Goal: Task Accomplishment & Management: Manage account settings

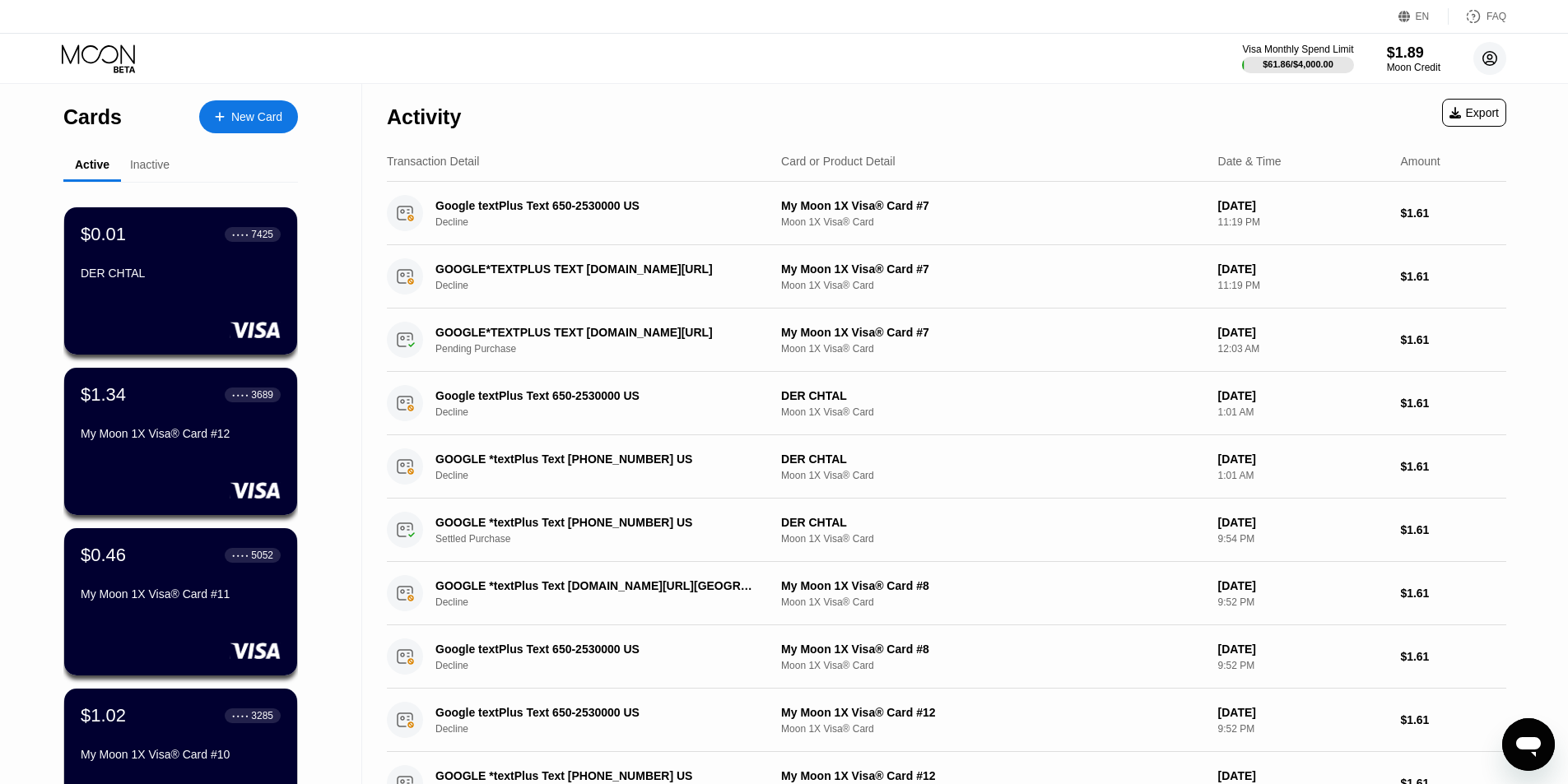
click at [1490, 53] on circle at bounding box center [1490, 58] width 33 height 33
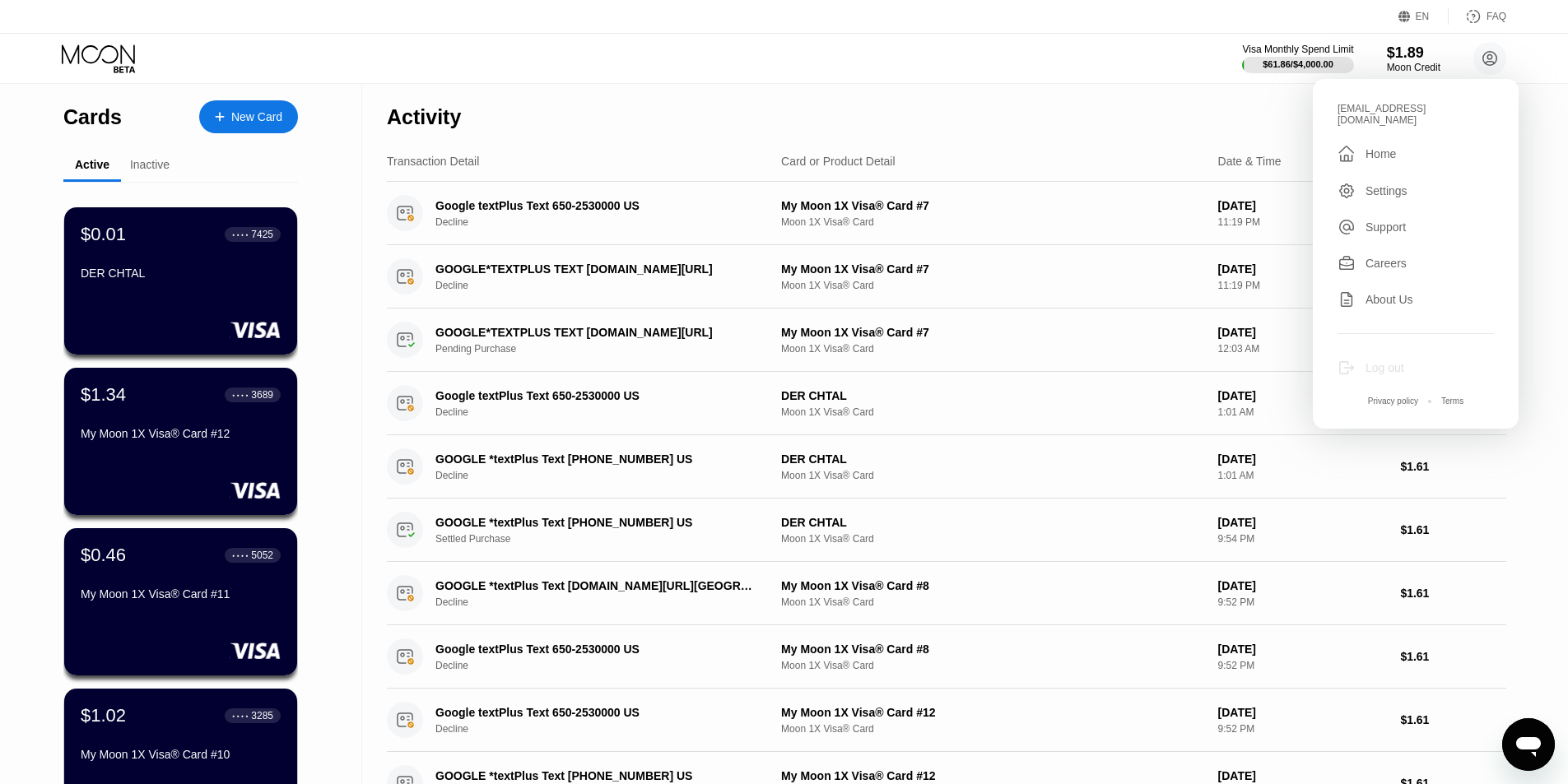
click at [1398, 361] on div "Log out" at bounding box center [1385, 368] width 39 height 13
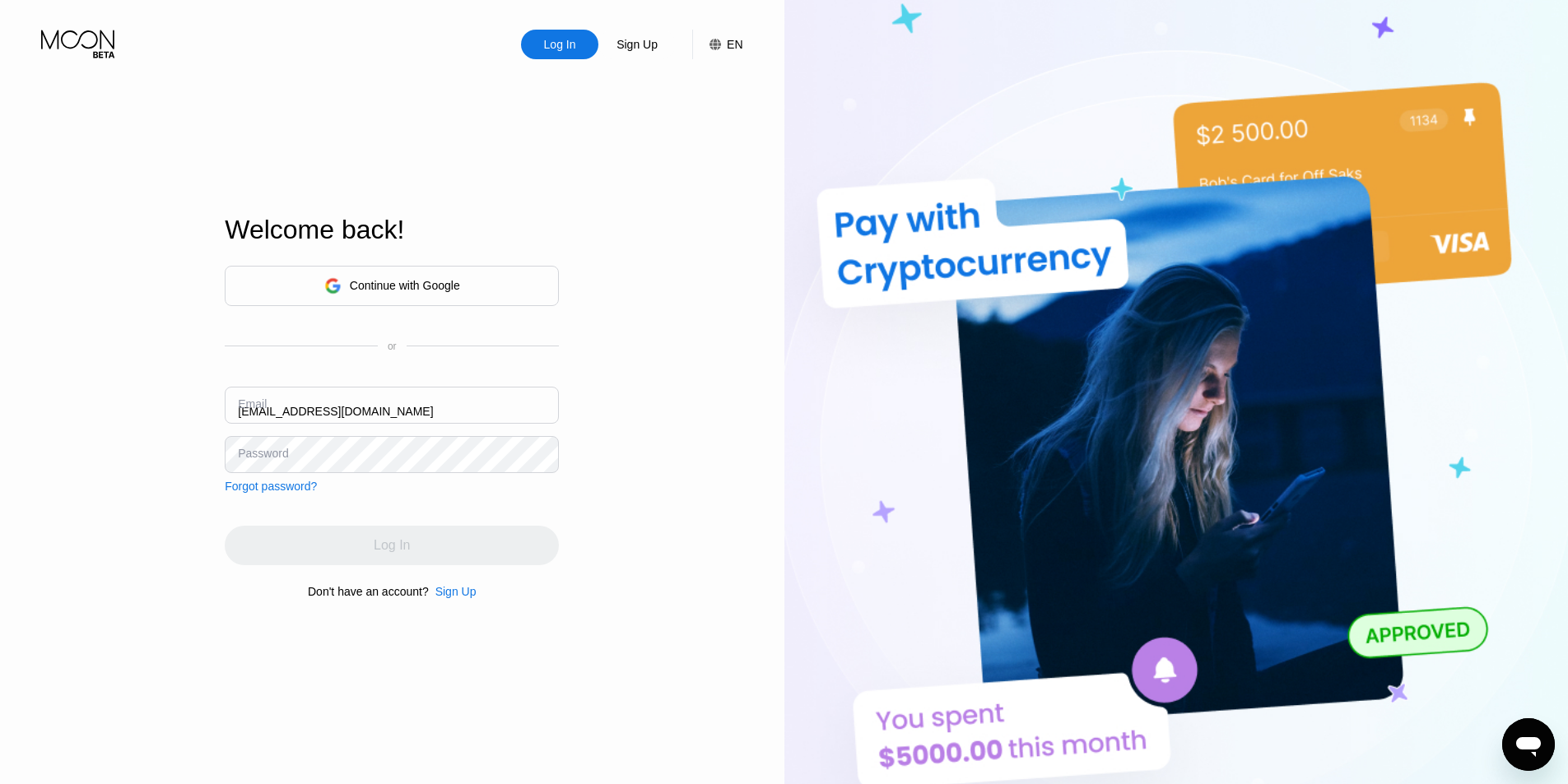
click at [271, 488] on div "Forgot password?" at bounding box center [270, 486] width 92 height 13
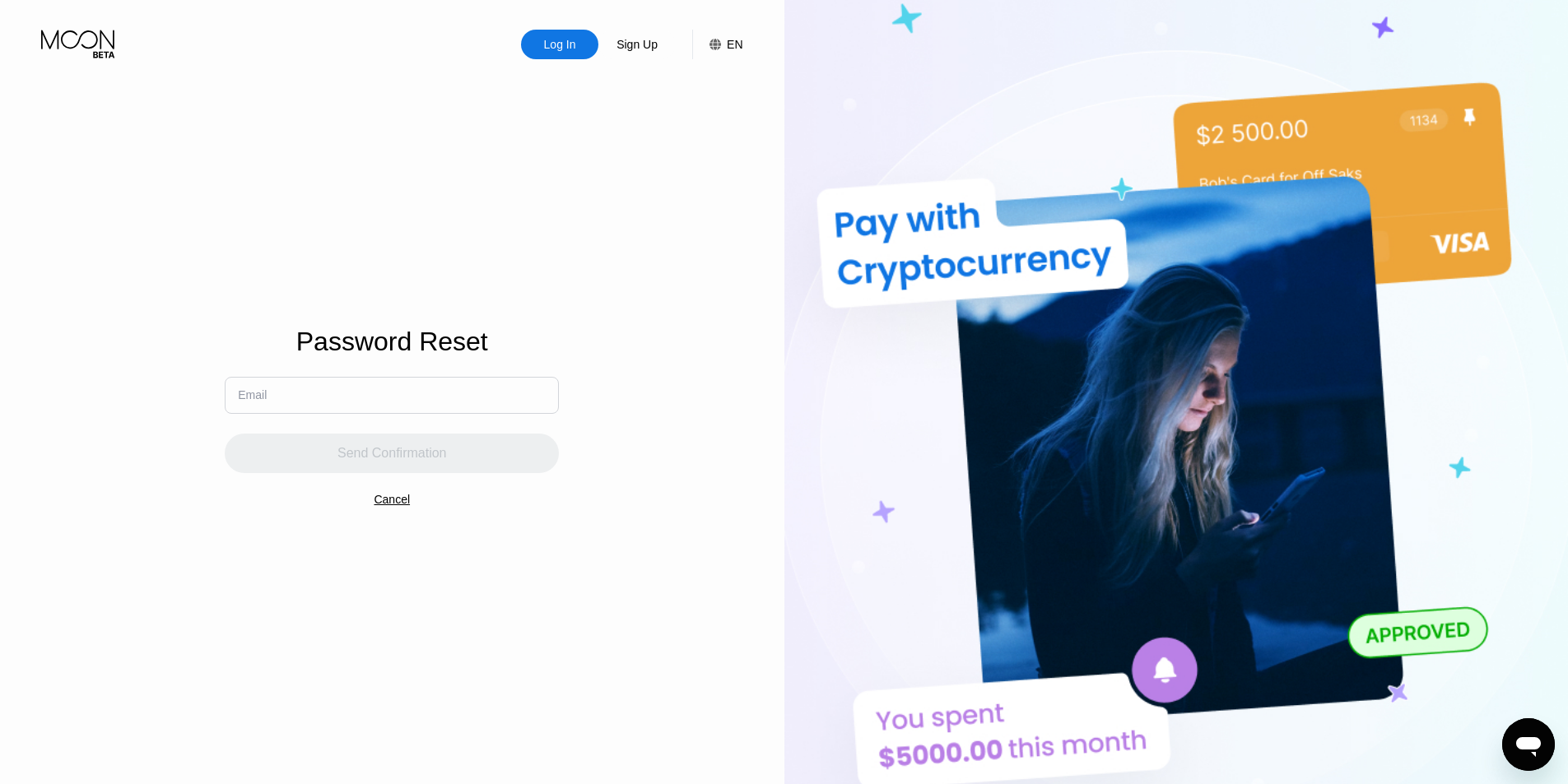
click at [293, 409] on input "text" at bounding box center [392, 395] width 334 height 37
paste input "alicecrus.amaralesousa@gmail.com"
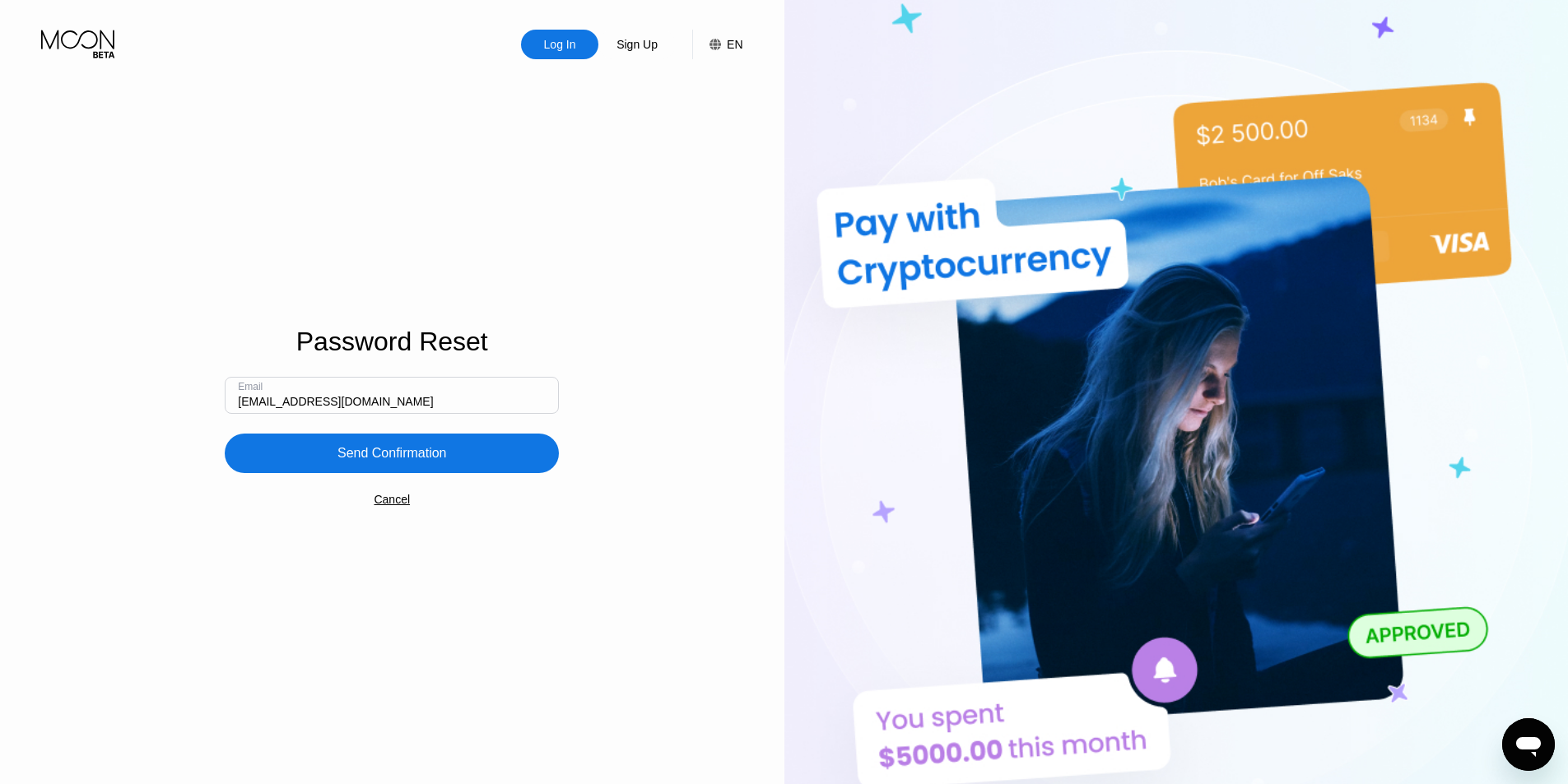
type input "alicecrus.amaralesousa@gmail.com"
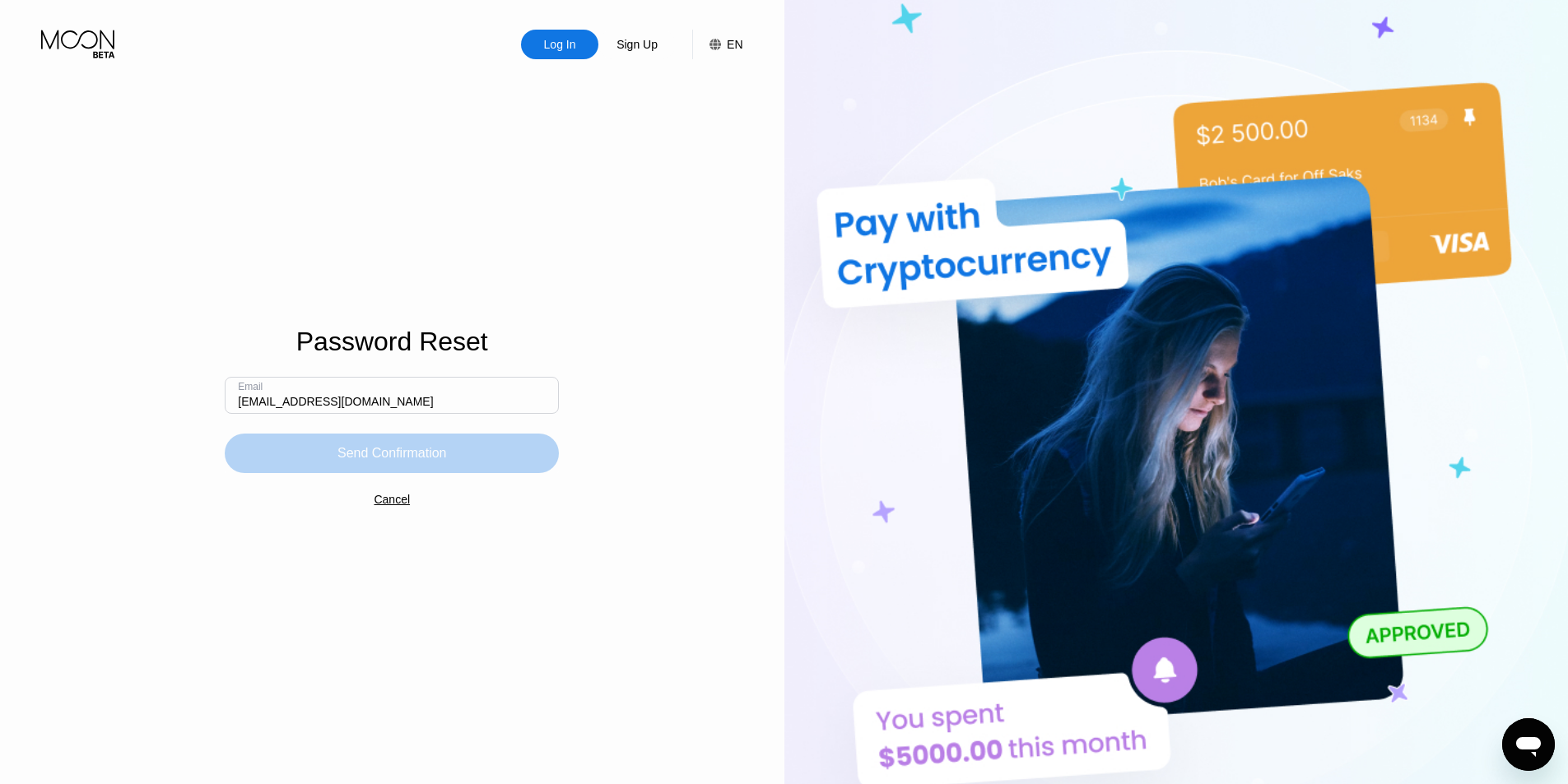
click at [319, 447] on div "Send Confirmation" at bounding box center [392, 454] width 334 height 40
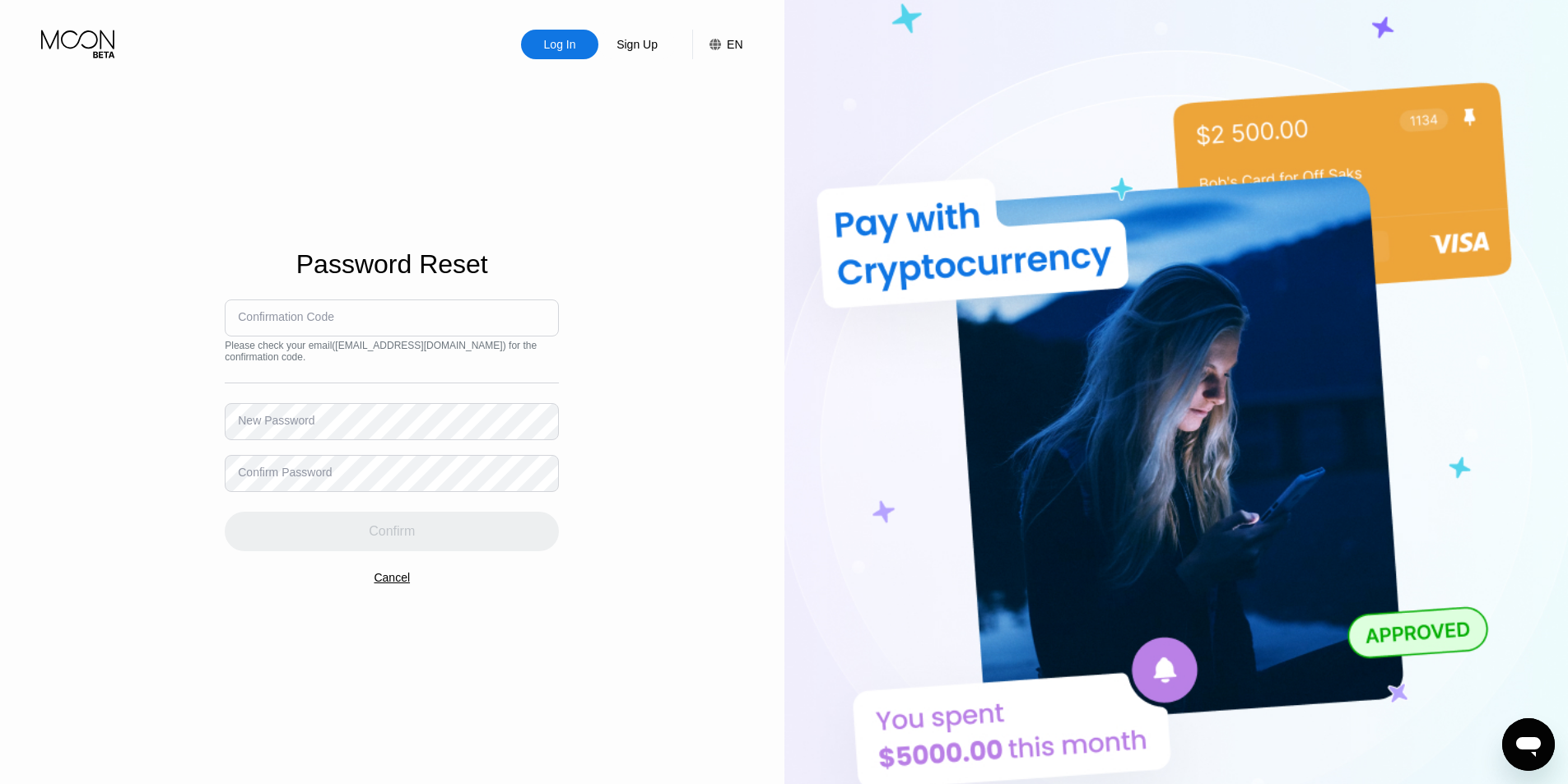
click at [298, 322] on div "Confirmation Code" at bounding box center [286, 317] width 96 height 13
click at [287, 305] on input at bounding box center [392, 318] width 334 height 37
paste input "810655"
type input "810655"
click at [276, 427] on div "New Password" at bounding box center [275, 421] width 77 height 13
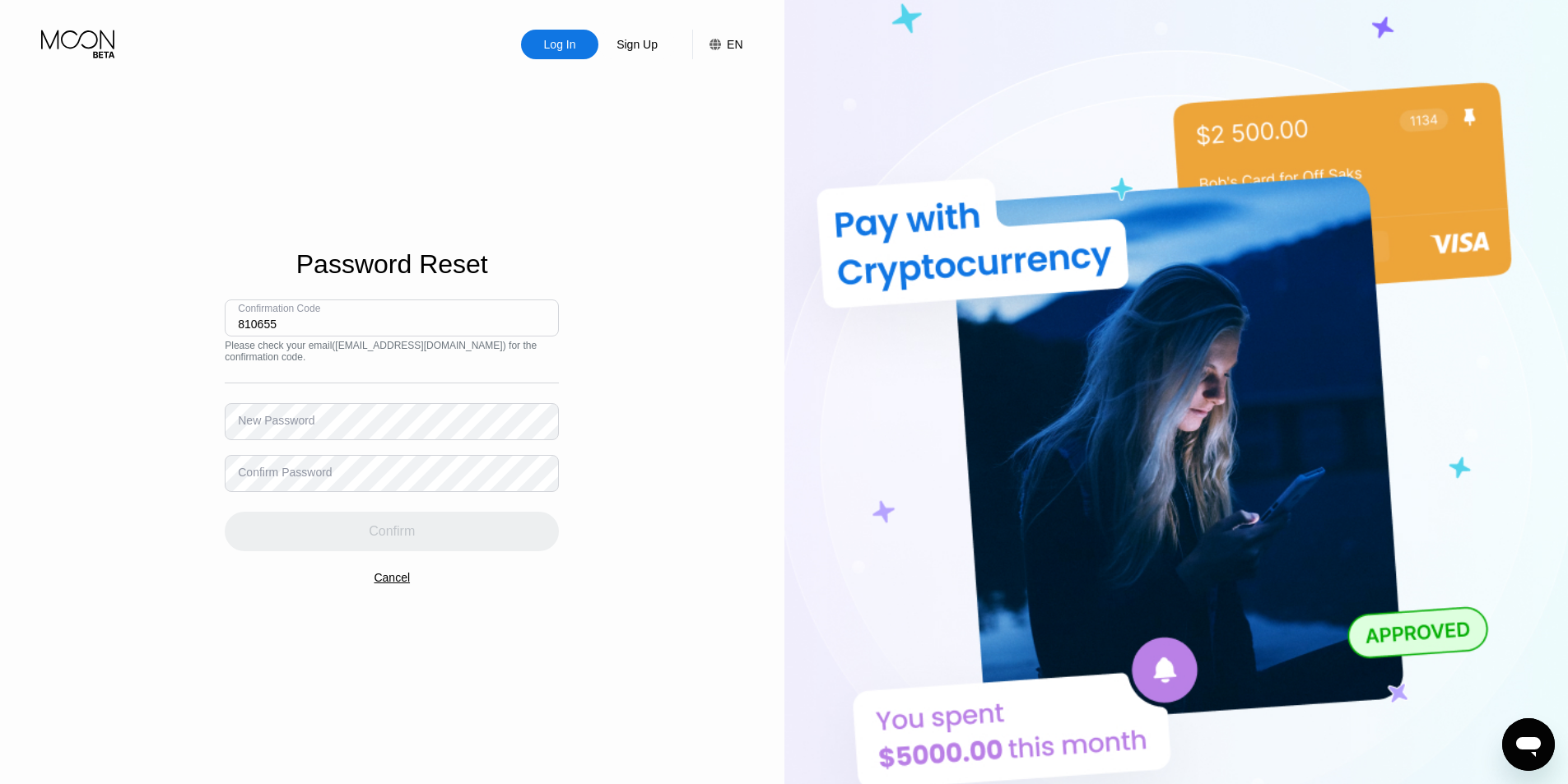
click at [267, 425] on div "New Password" at bounding box center [275, 421] width 77 height 13
click at [308, 422] on div "New Password" at bounding box center [275, 421] width 77 height 13
click at [313, 474] on div "Confirm Password" at bounding box center [284, 473] width 94 height 13
click at [190, 474] on div "Log In Sign Up EN Language Select an item Save Password Reset Confirmation Code…" at bounding box center [392, 431] width 784 height 862
click at [281, 479] on div "Confirm Password" at bounding box center [284, 473] width 94 height 13
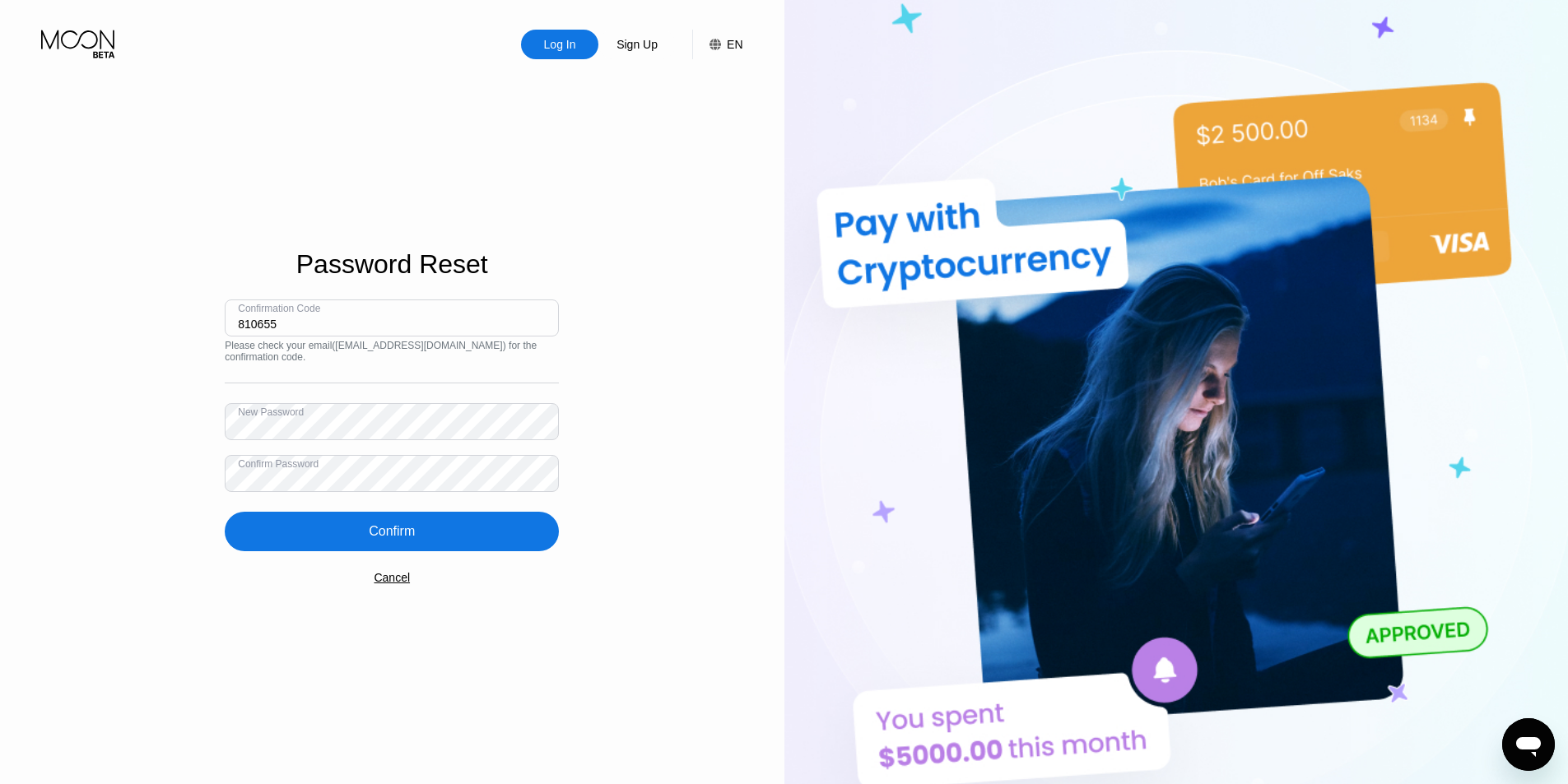
click at [366, 531] on div "Confirm" at bounding box center [392, 531] width 334 height 40
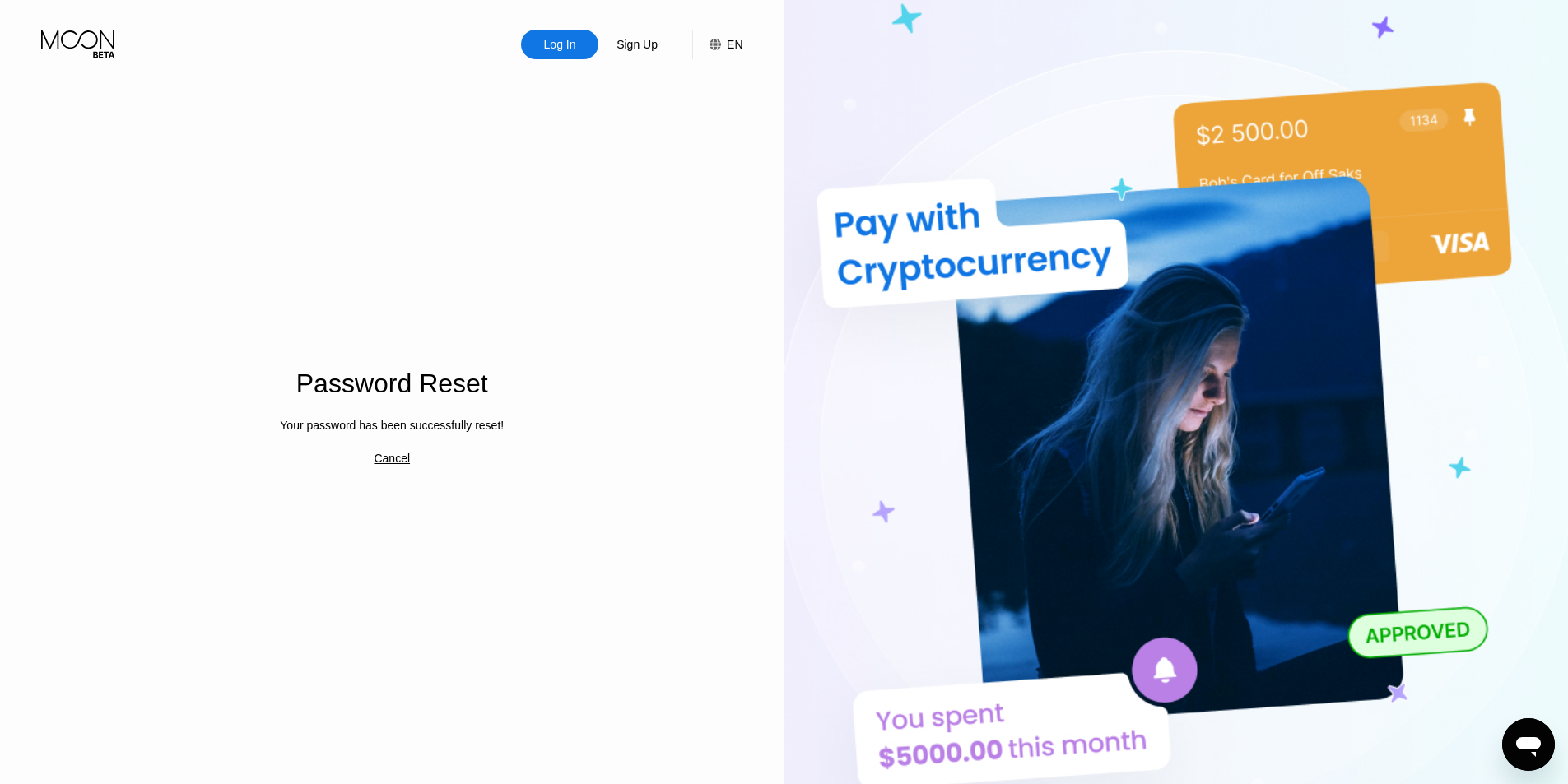
click at [541, 44] on div "Log In" at bounding box center [560, 44] width 78 height 29
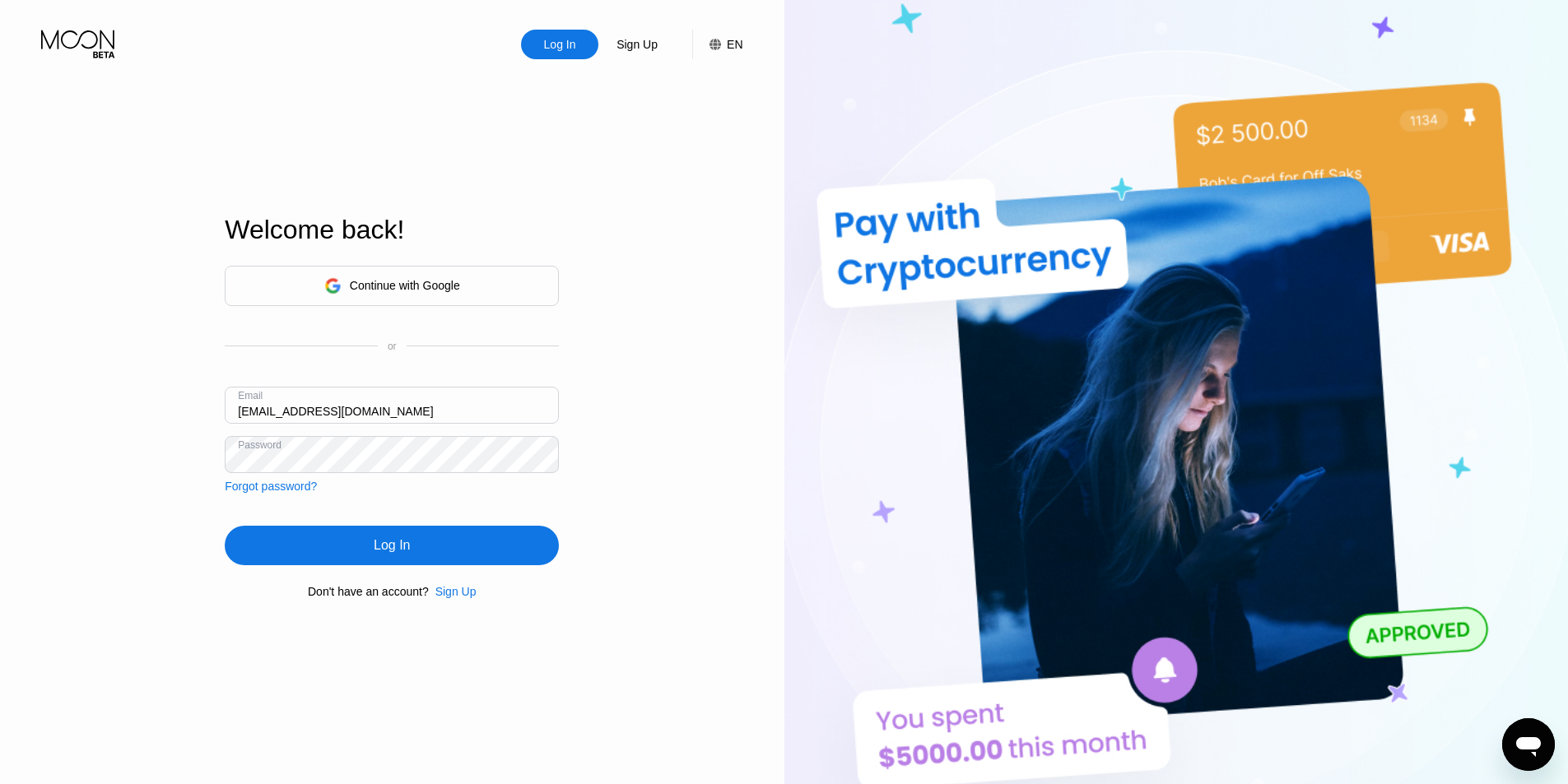
click at [321, 417] on input "[EMAIL_ADDRESS][DOMAIN_NAME]" at bounding box center [392, 405] width 334 height 37
paste input "810655"
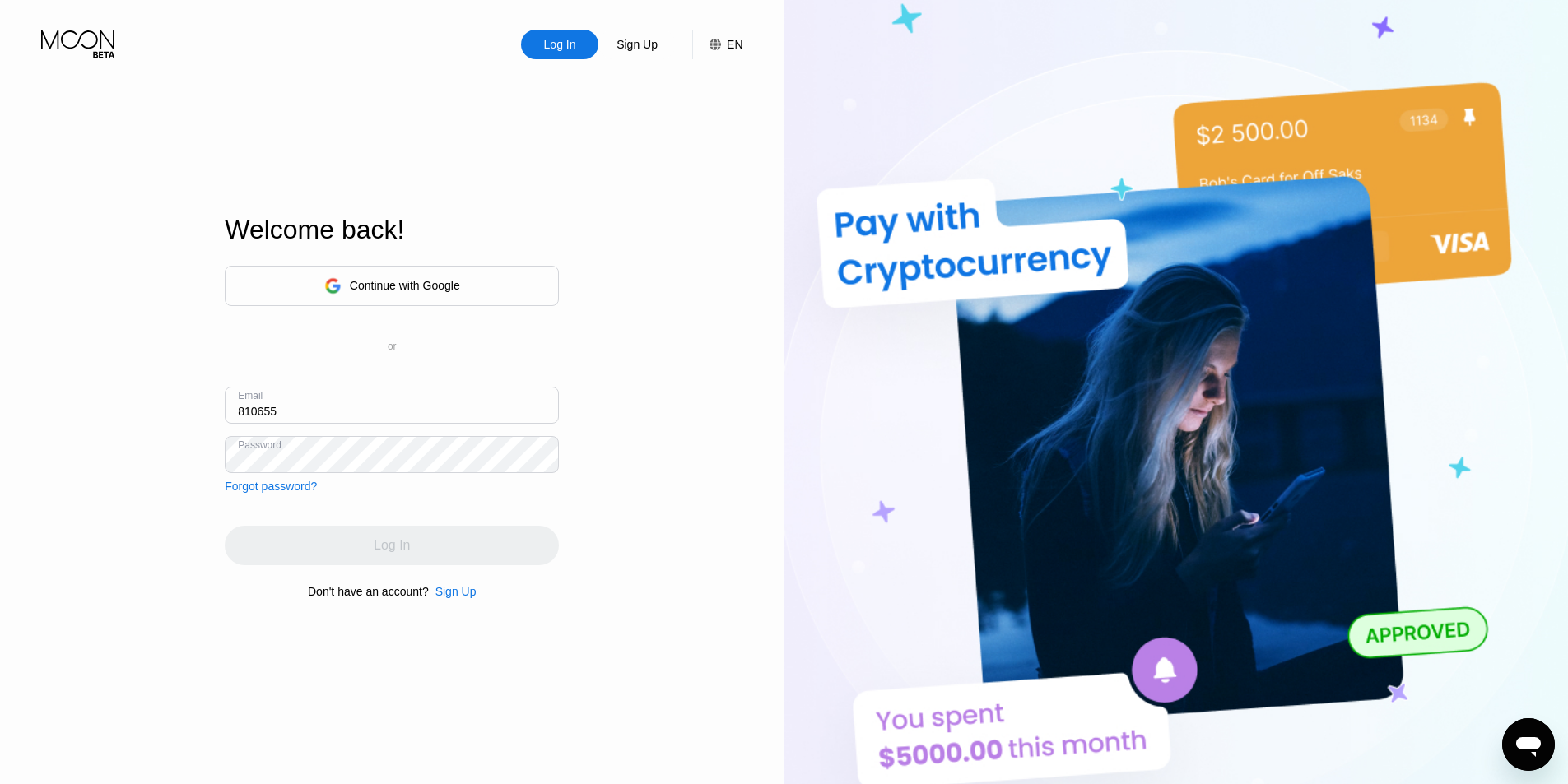
click at [319, 413] on input "810655" at bounding box center [392, 405] width 334 height 37
click at [299, 416] on input "810655" at bounding box center [392, 405] width 334 height 37
click at [298, 416] on input "810655" at bounding box center [392, 405] width 334 height 37
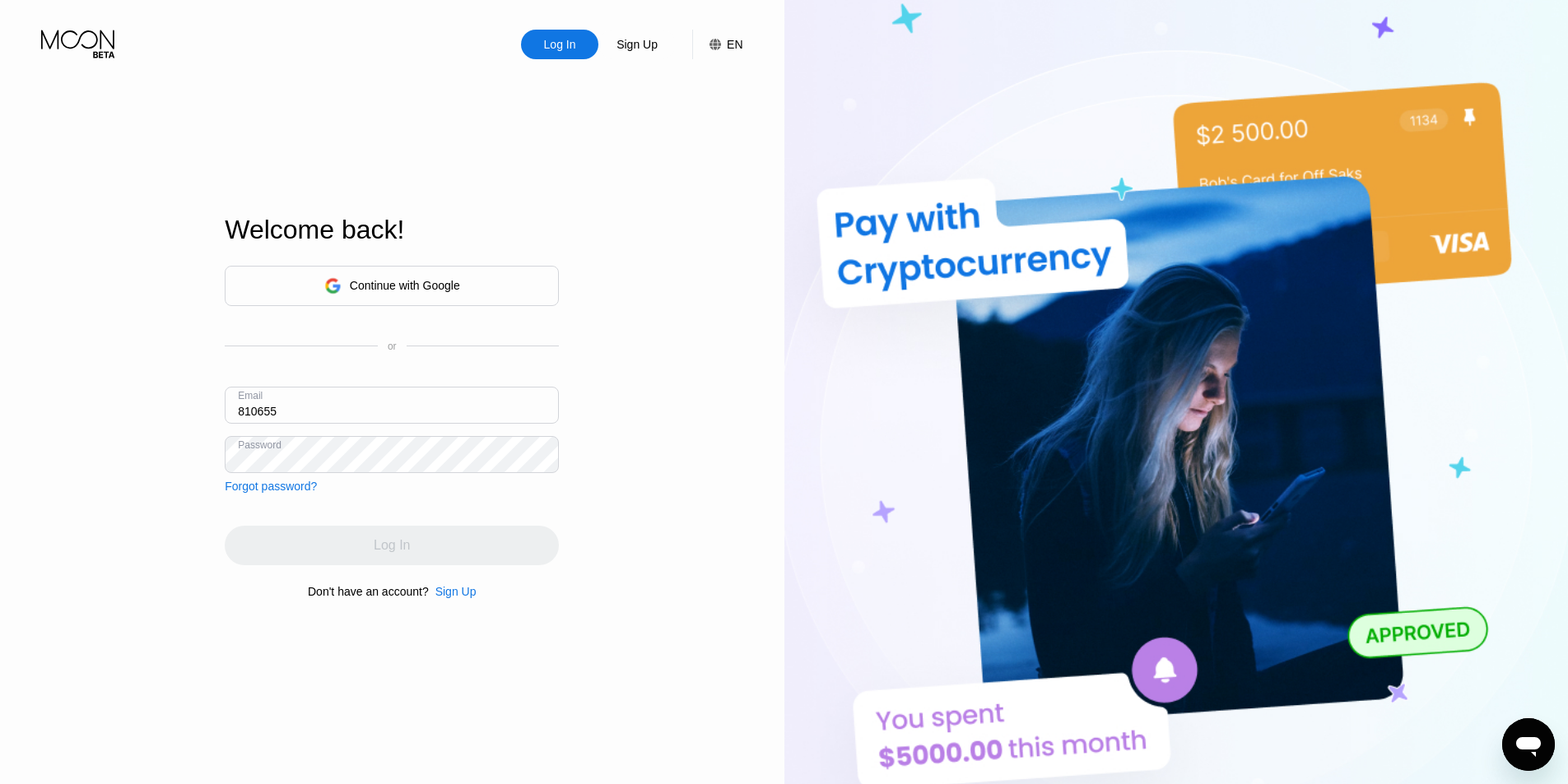
click at [297, 416] on input "810655" at bounding box center [392, 405] width 334 height 37
paste input "alicecrus.amaralesousa@gmail.com"
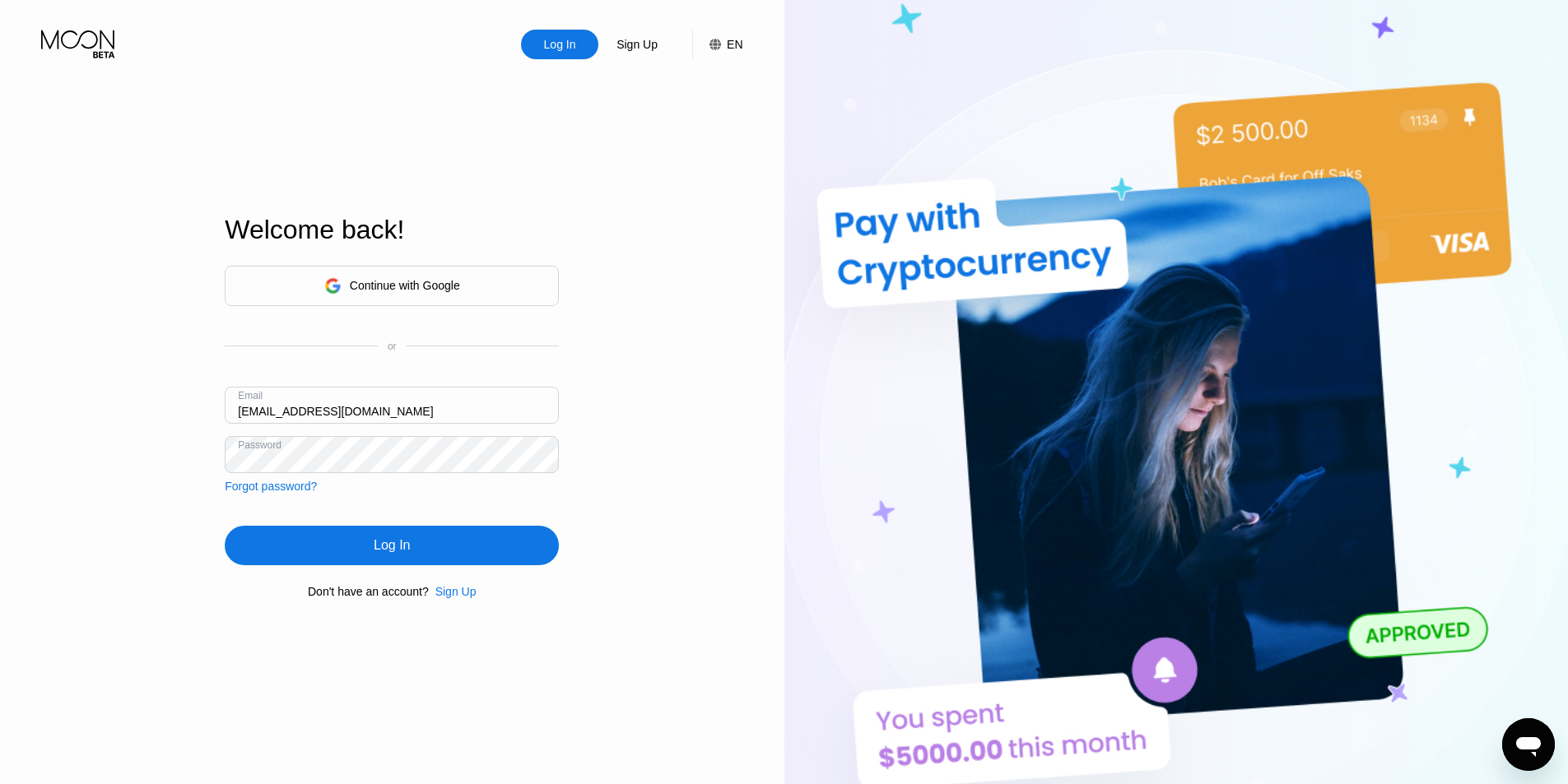
type input "alicecrus.amaralesousa@gmail.com"
drag, startPoint x: 347, startPoint y: 565, endPoint x: 339, endPoint y: 548, distance: 18.8
click at [345, 565] on div "Log In" at bounding box center [392, 546] width 334 height 40
click at [339, 548] on div "LOADING..." at bounding box center [392, 546] width 334 height 40
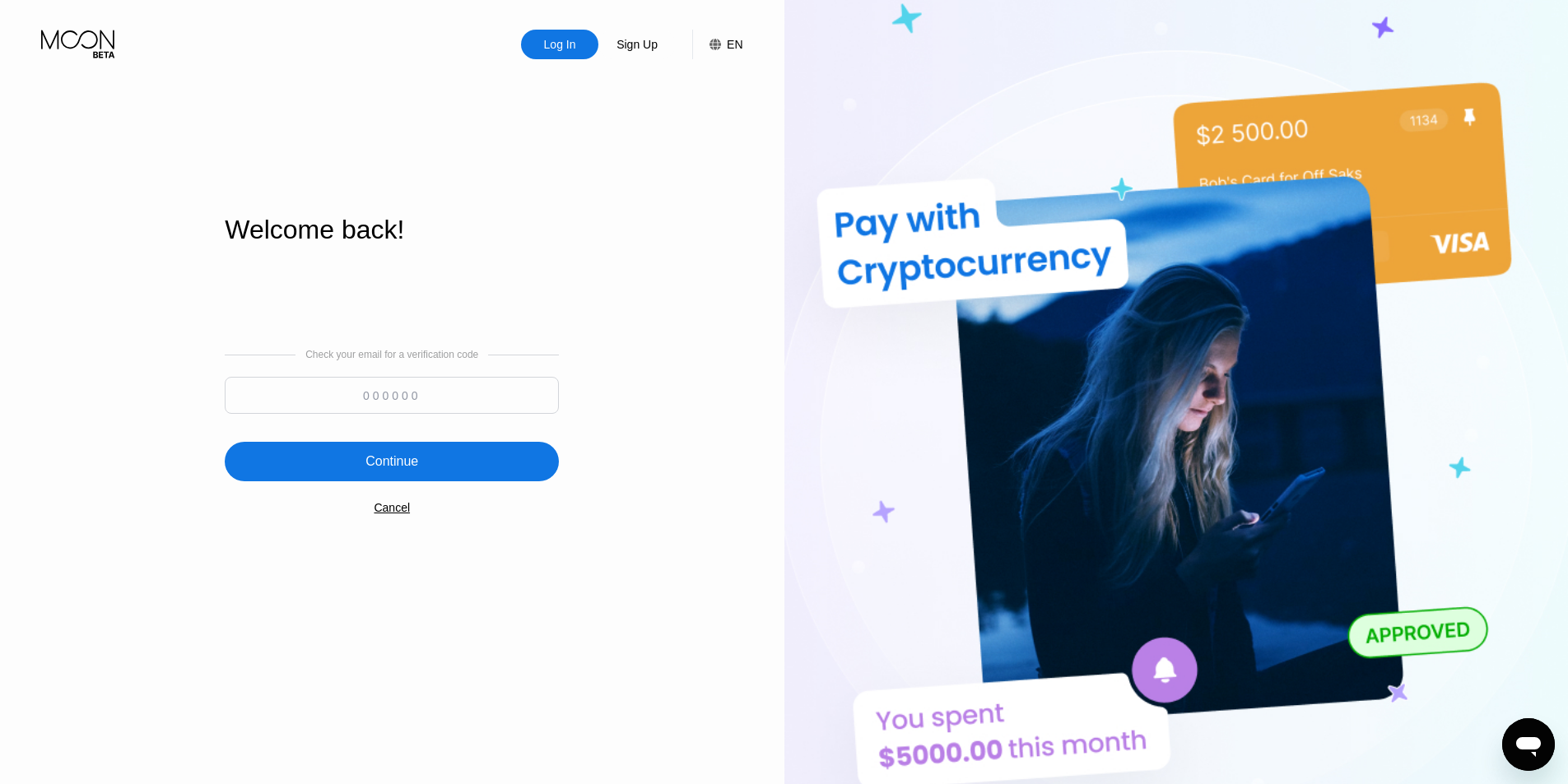
click at [402, 395] on input at bounding box center [392, 395] width 334 height 37
click at [363, 400] on input at bounding box center [392, 395] width 334 height 37
paste input "696441"
type input "696441"
click at [377, 457] on div "Continue" at bounding box center [392, 461] width 53 height 16
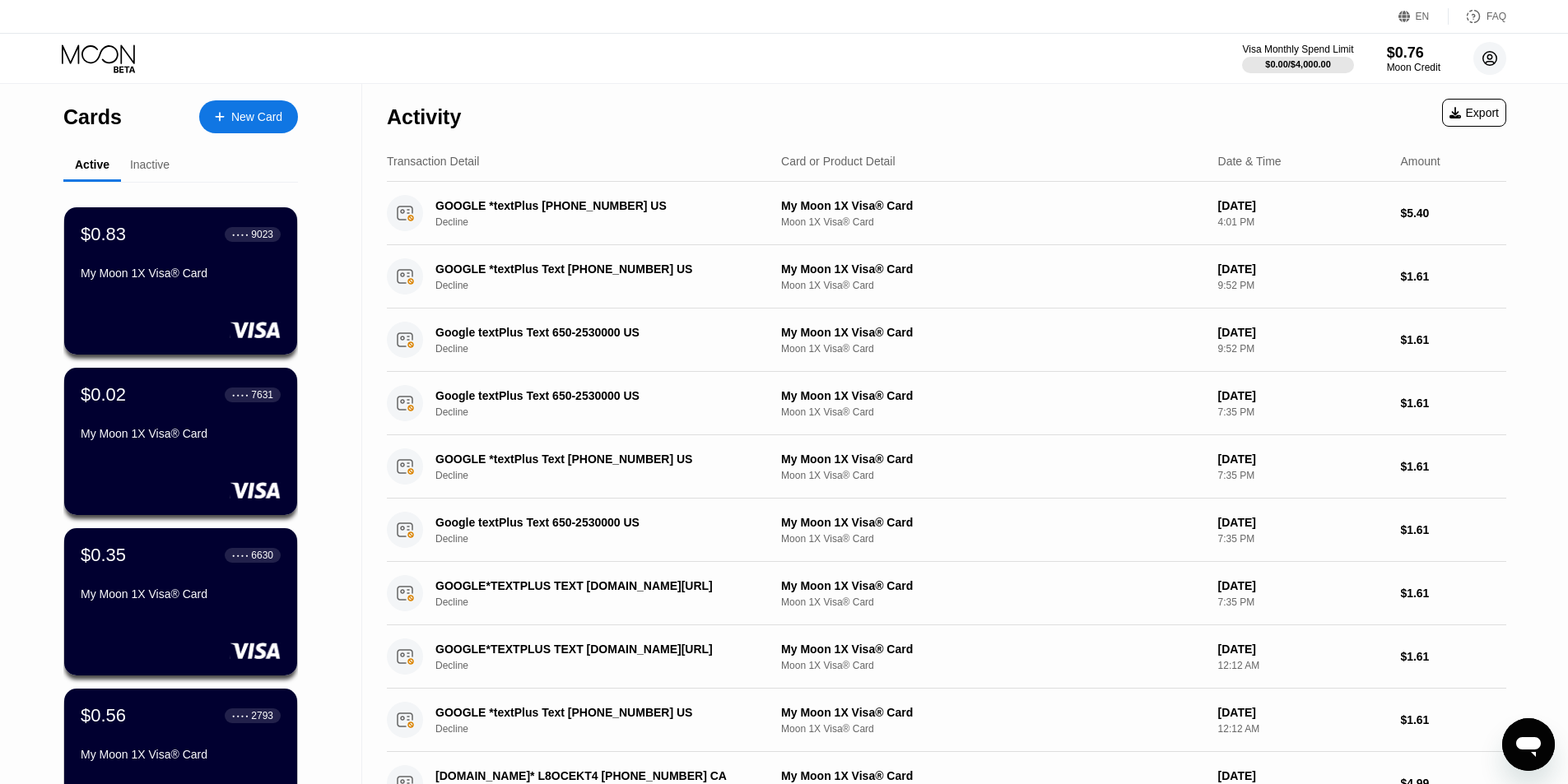
click at [1494, 61] on circle at bounding box center [1490, 58] width 33 height 33
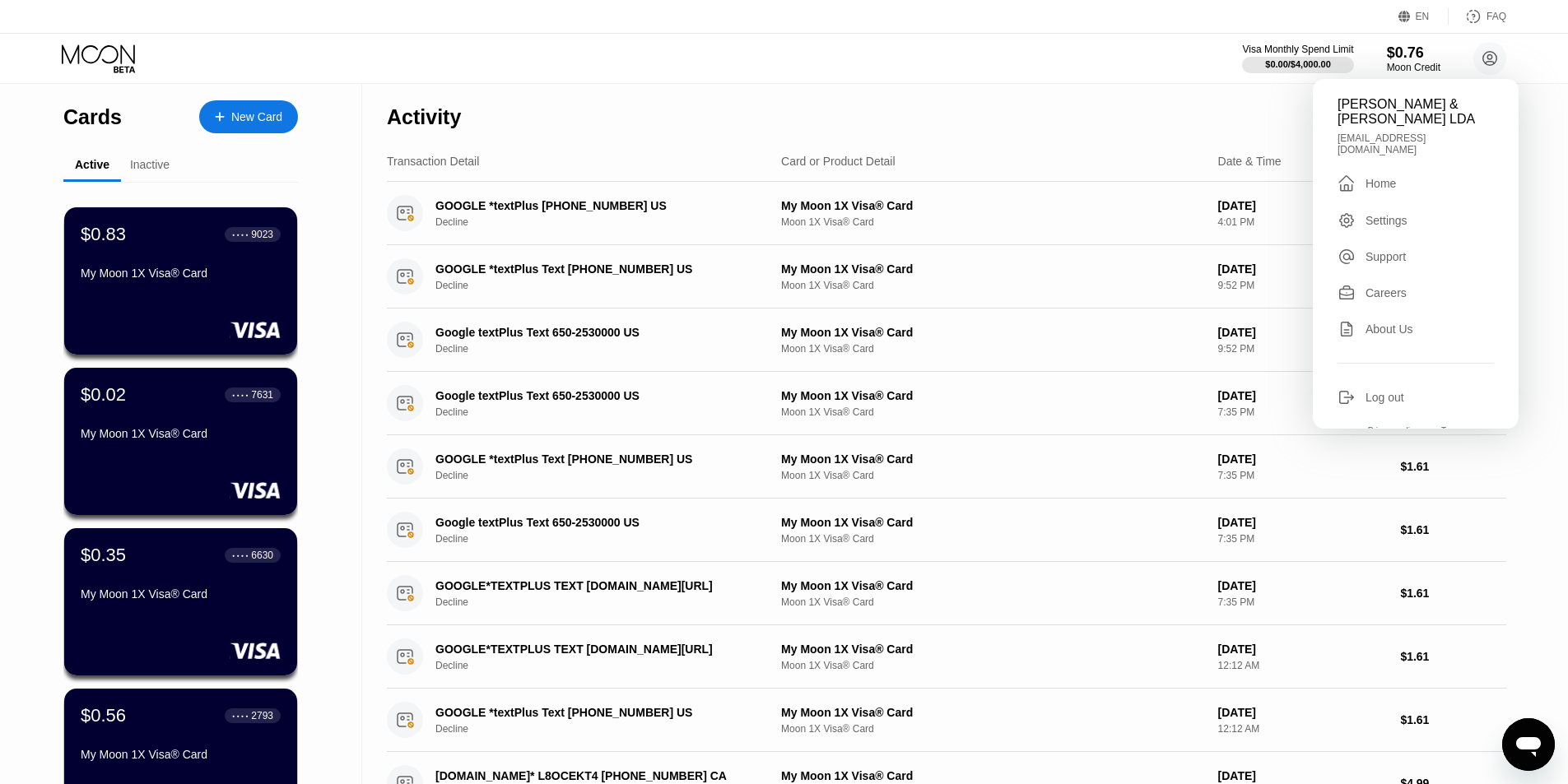
drag, startPoint x: 1379, startPoint y: 371, endPoint x: 46, endPoint y: 0, distance: 1383.7
click at [1379, 391] on div "Log out" at bounding box center [1385, 397] width 39 height 13
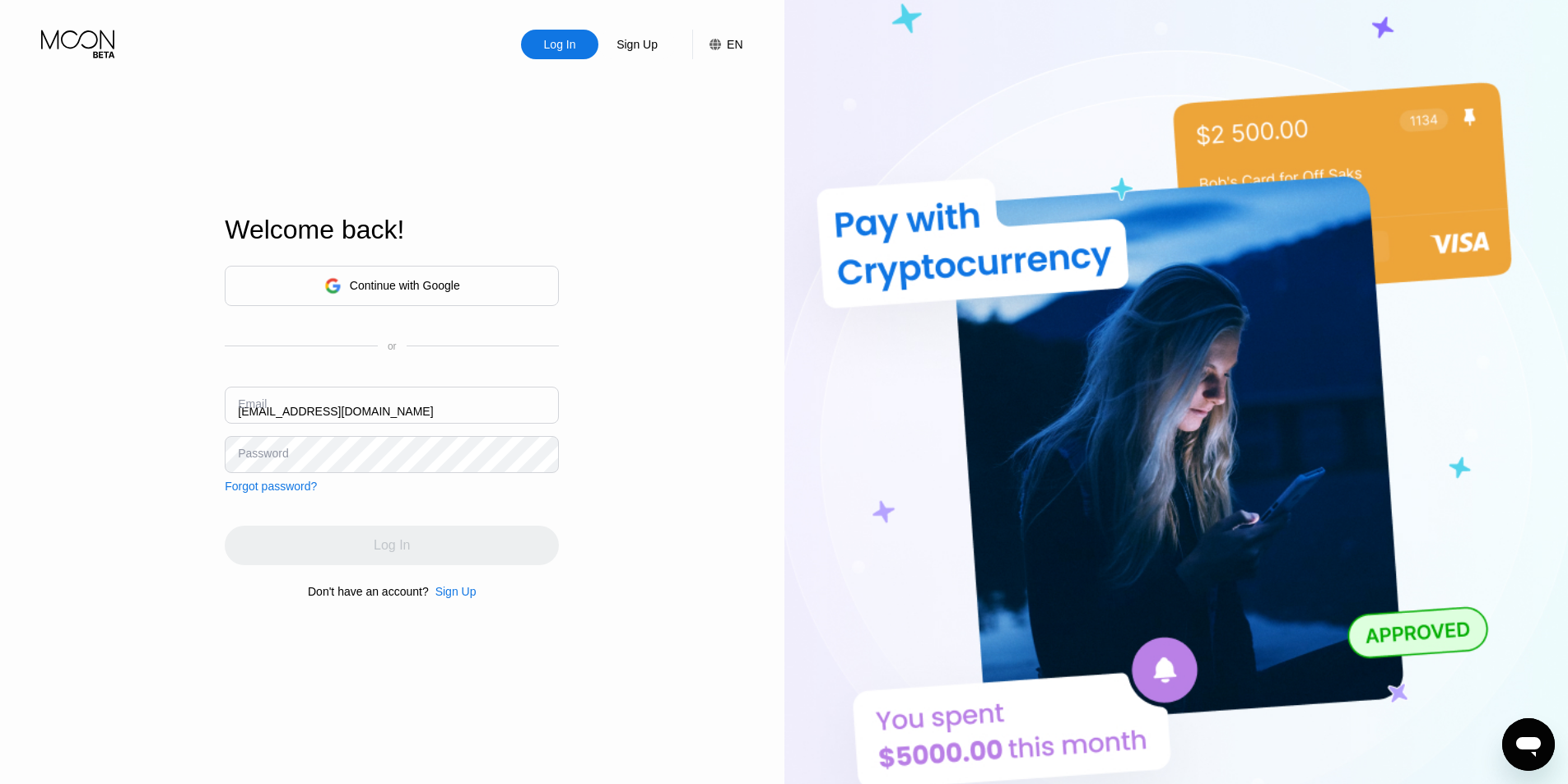
click at [283, 492] on div "Forgot password?" at bounding box center [270, 486] width 92 height 13
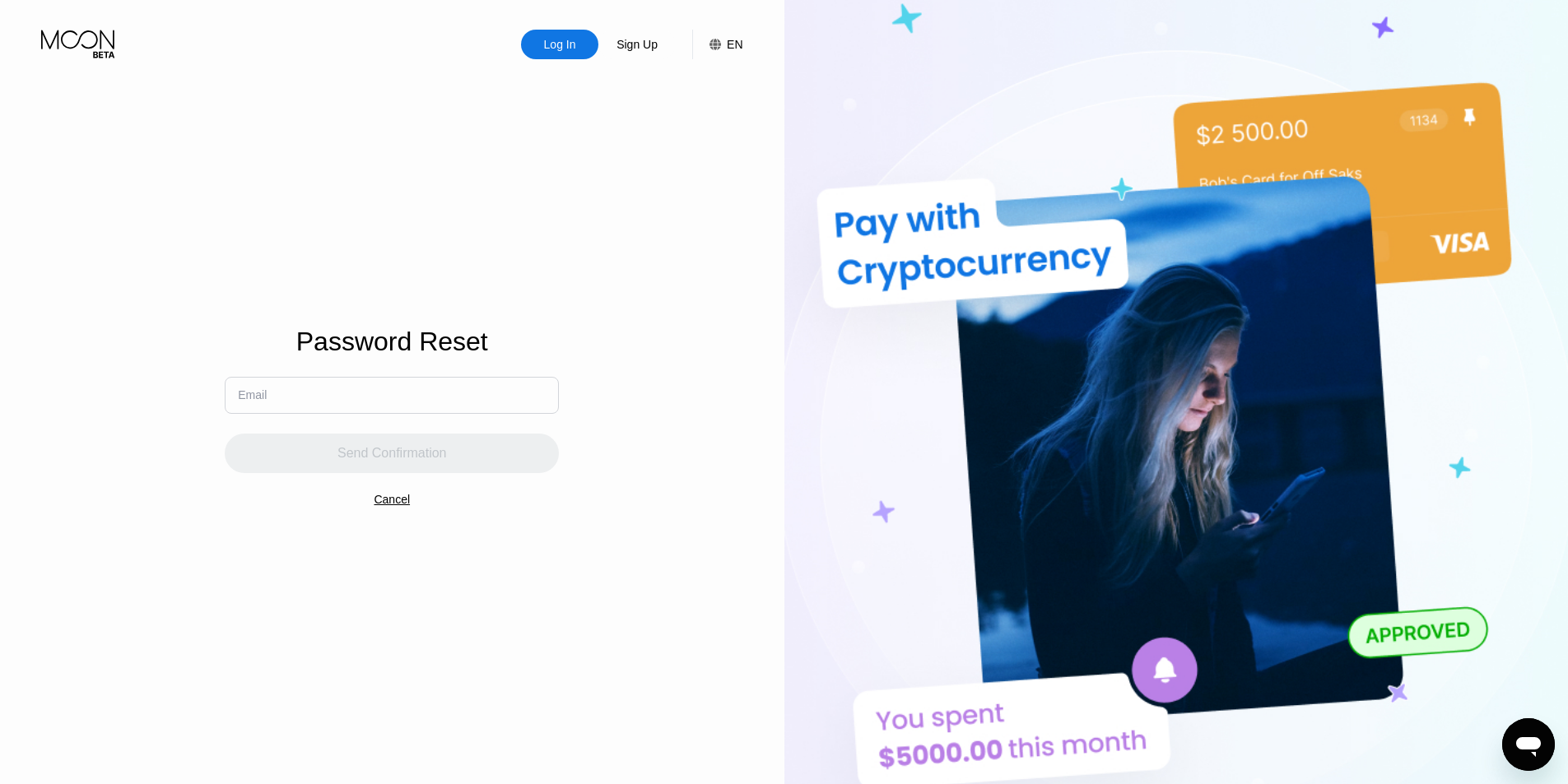
click at [324, 394] on input "text" at bounding box center [392, 395] width 334 height 37
paste input "[EMAIL_ADDRESS][DOMAIN_NAME]"
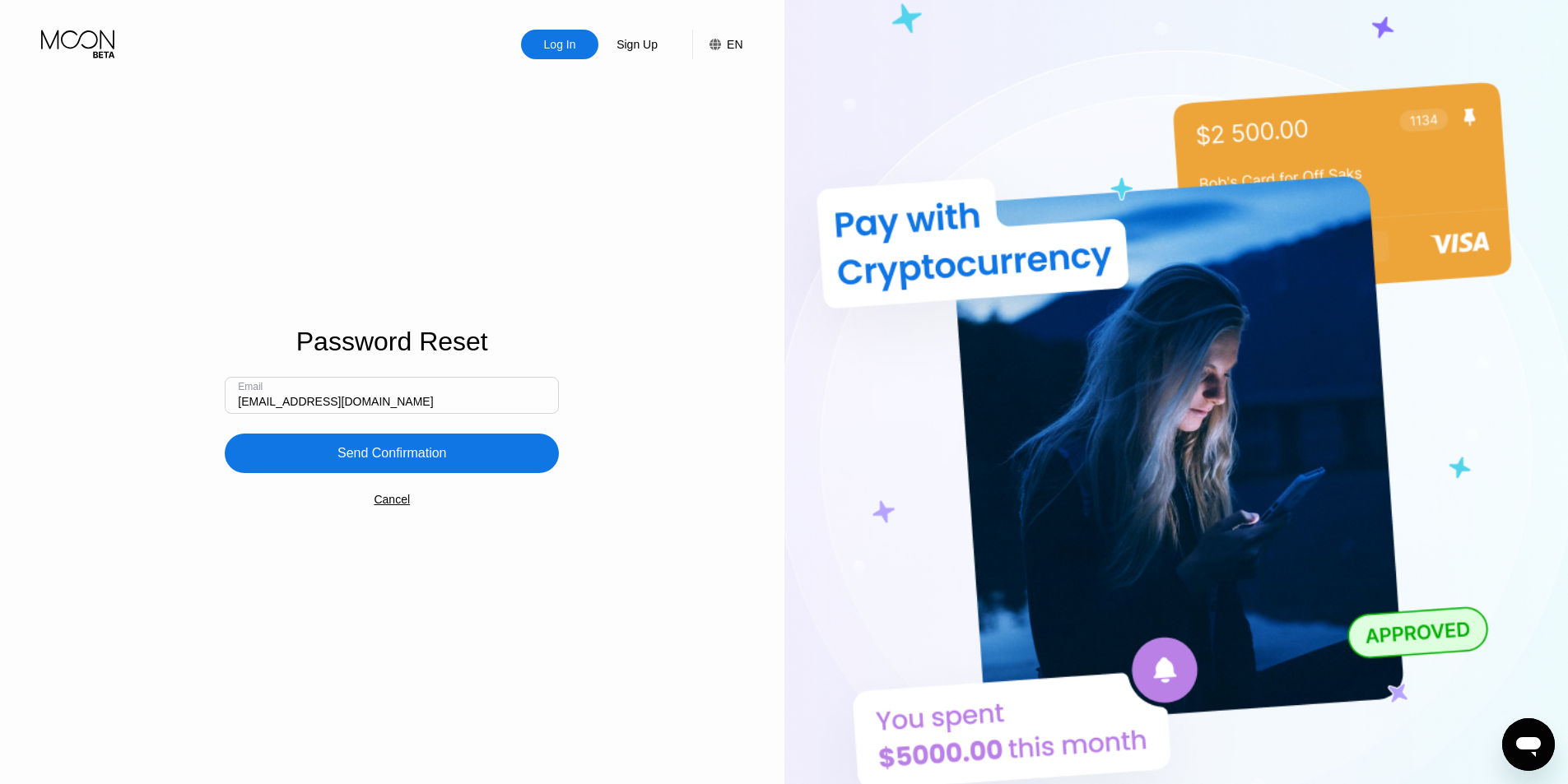
type input "cegreteria.drc@gmail.com"
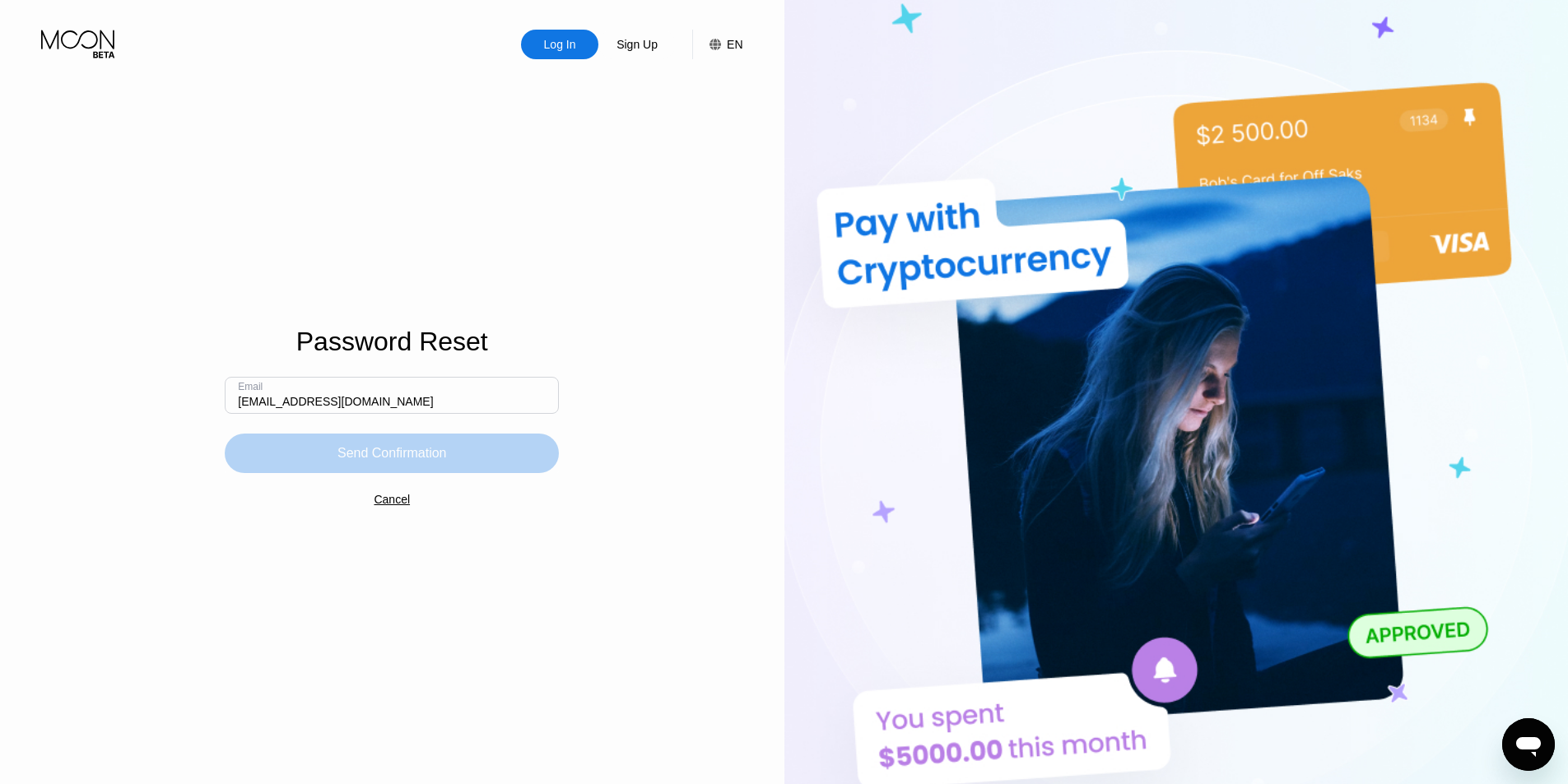
click at [361, 459] on div "Send Confirmation" at bounding box center [392, 453] width 110 height 16
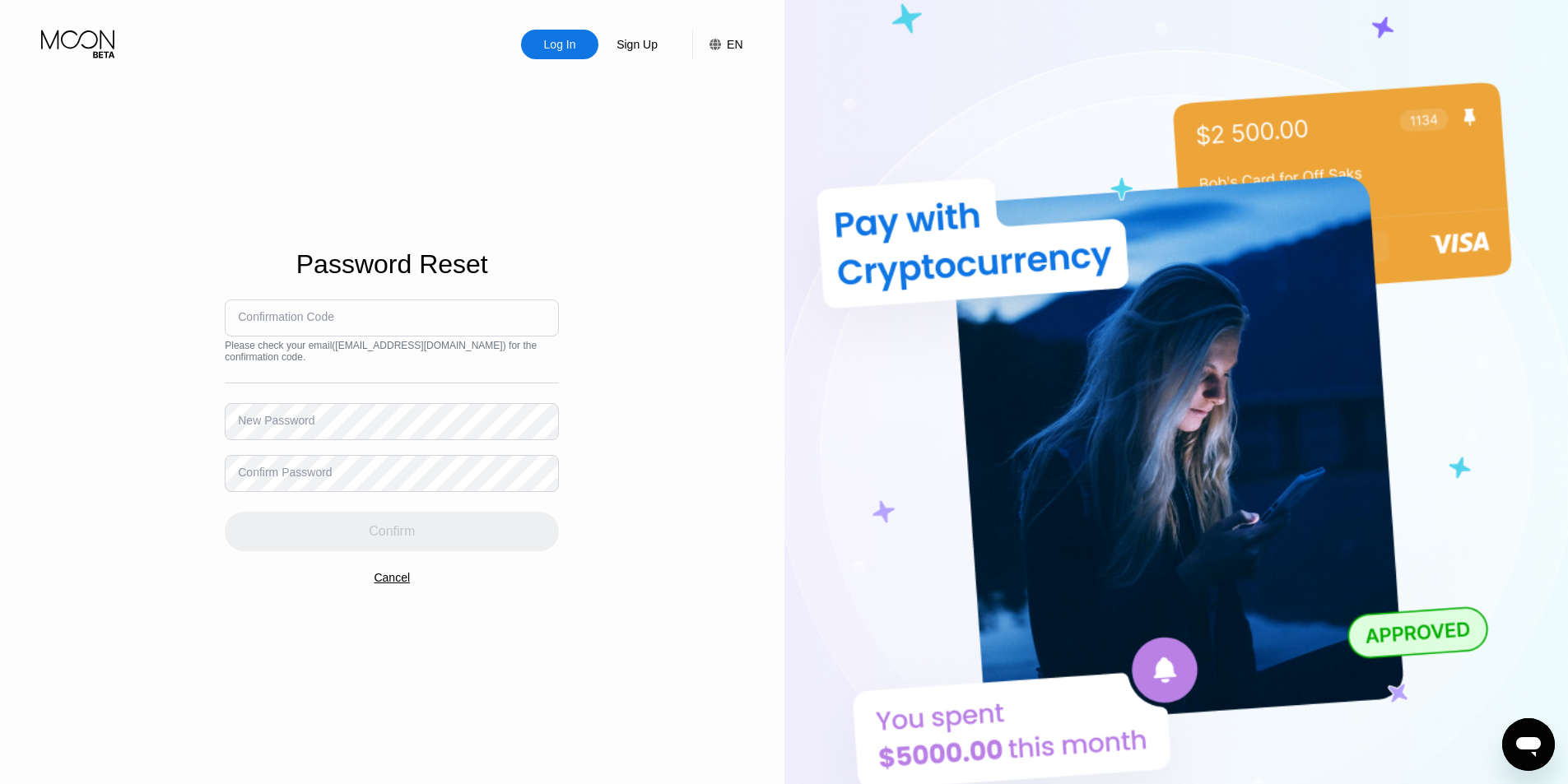
click at [294, 313] on div "Confirmation Code" at bounding box center [286, 317] width 96 height 13
click at [297, 321] on div "Confirmation Code" at bounding box center [286, 317] width 96 height 13
click at [332, 322] on div "Confirmation Code" at bounding box center [286, 317] width 96 height 13
click at [334, 328] on input at bounding box center [392, 318] width 334 height 37
paste input "286245"
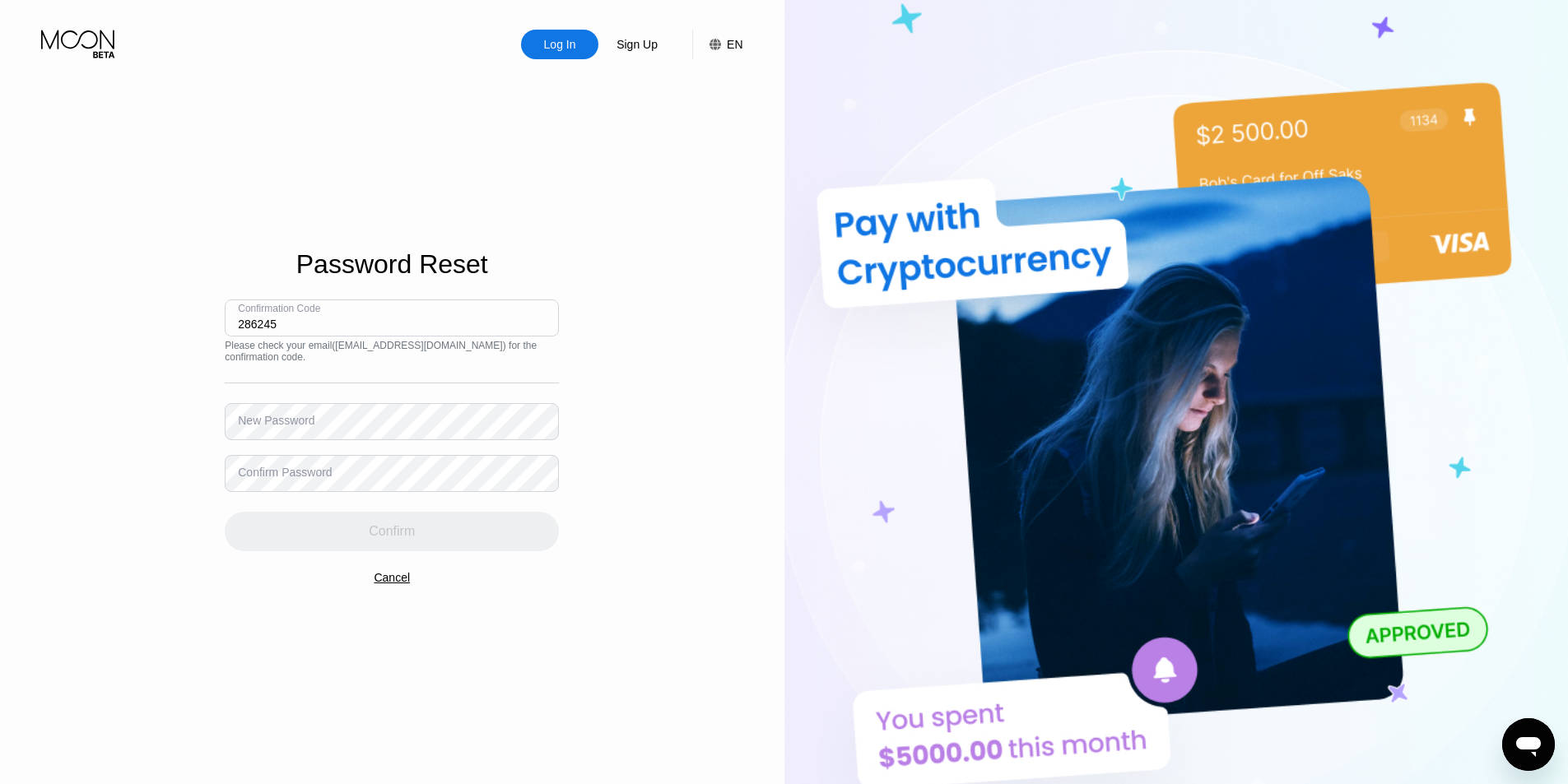
type input "286245"
click at [297, 423] on div "New Password" at bounding box center [275, 421] width 77 height 13
click at [273, 427] on div "New Password" at bounding box center [275, 421] width 77 height 13
drag, startPoint x: 262, startPoint y: 468, endPoint x: 271, endPoint y: 480, distance: 15.0
click at [263, 471] on div "Confirm Password" at bounding box center [284, 473] width 94 height 13
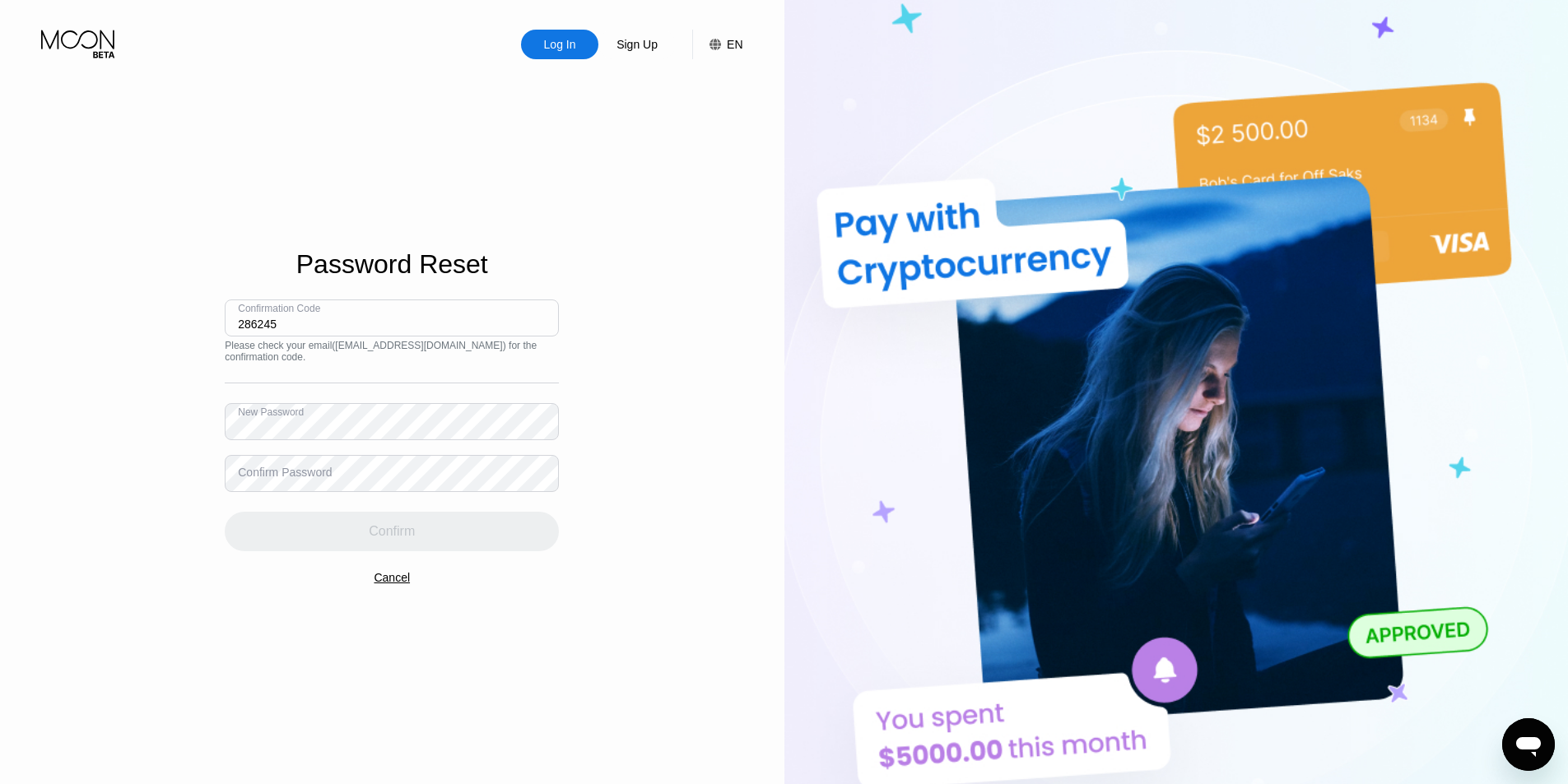
click at [271, 479] on div "Confirm Password" at bounding box center [284, 473] width 94 height 13
click at [302, 473] on div "Confirm Password" at bounding box center [284, 473] width 94 height 13
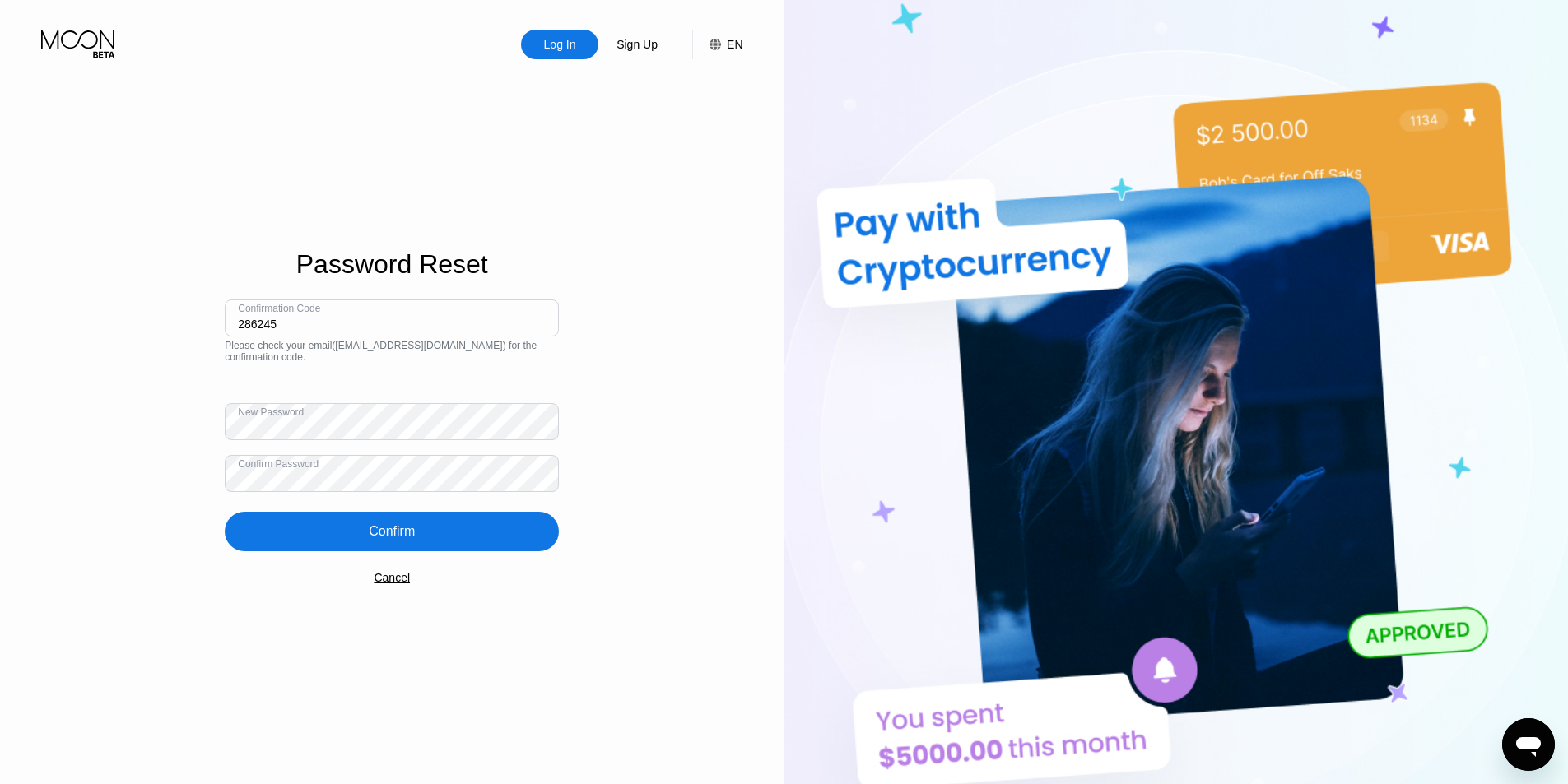
click at [346, 542] on div "Confirm" at bounding box center [392, 531] width 334 height 40
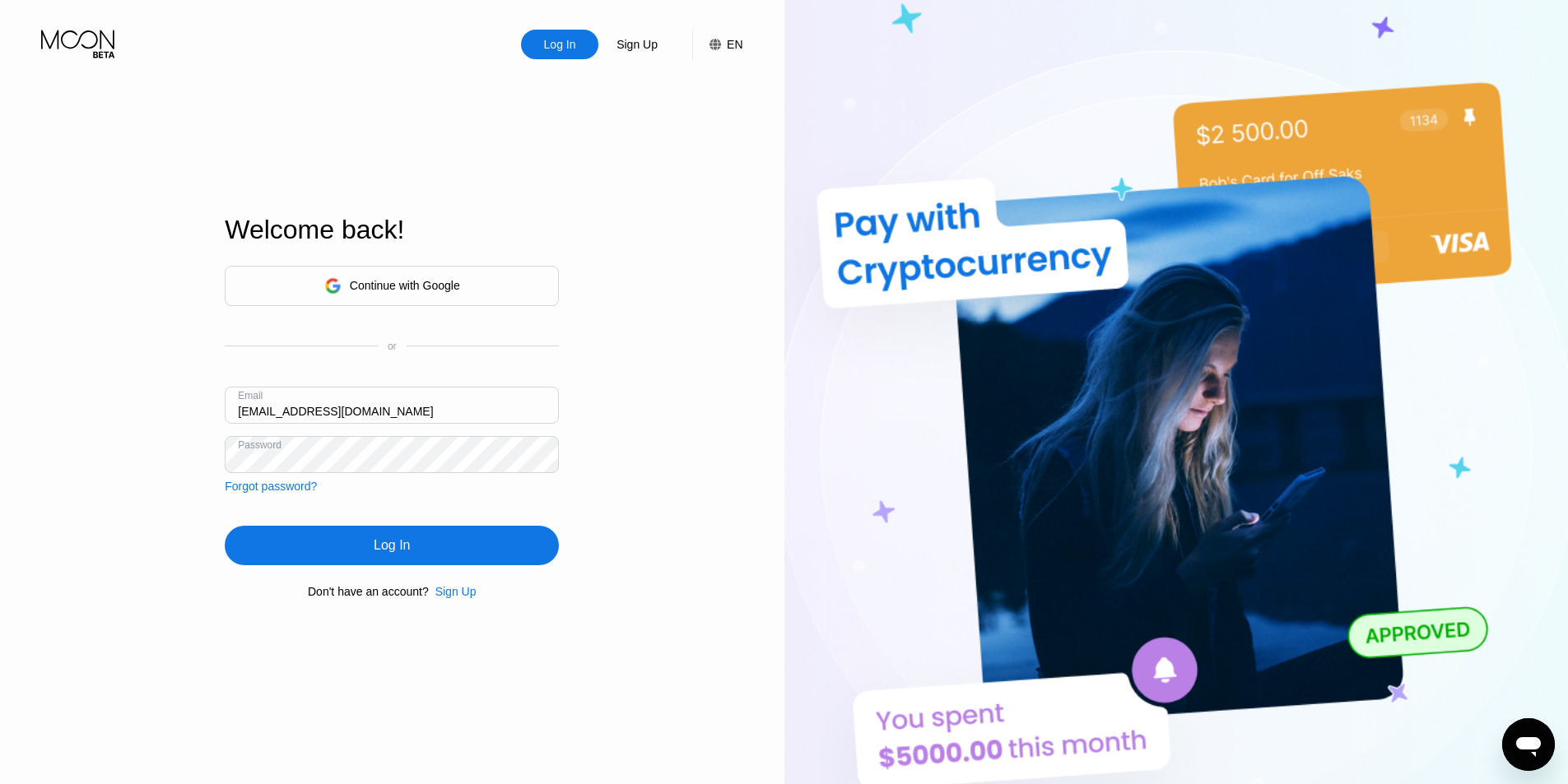
click at [366, 414] on input "[EMAIL_ADDRESS][DOMAIN_NAME]" at bounding box center [392, 405] width 334 height 37
paste input "cegreteria.drc"
type input "cegreteria.drc@gmail.com"
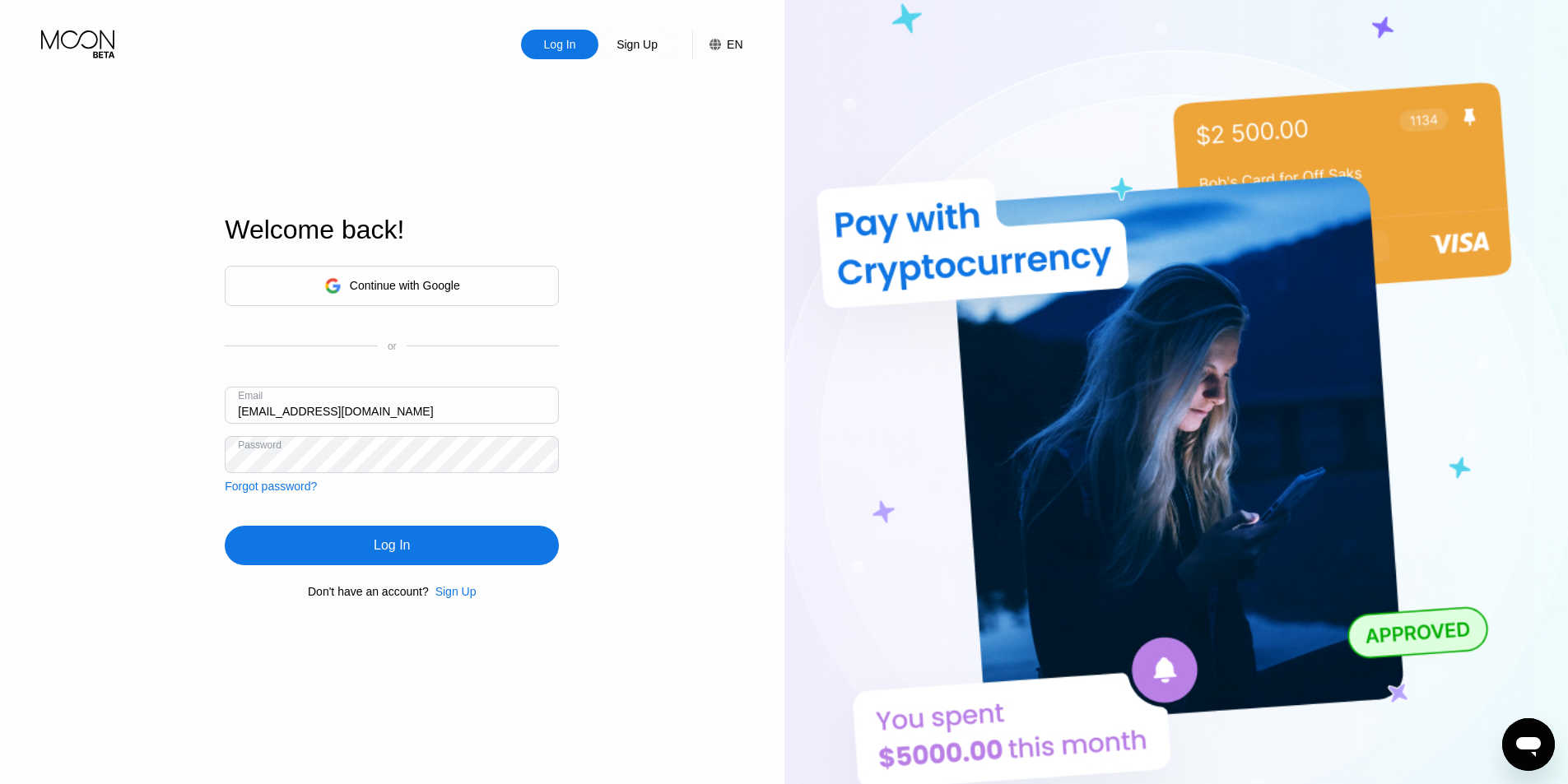
click at [385, 551] on div "Log In" at bounding box center [392, 545] width 36 height 16
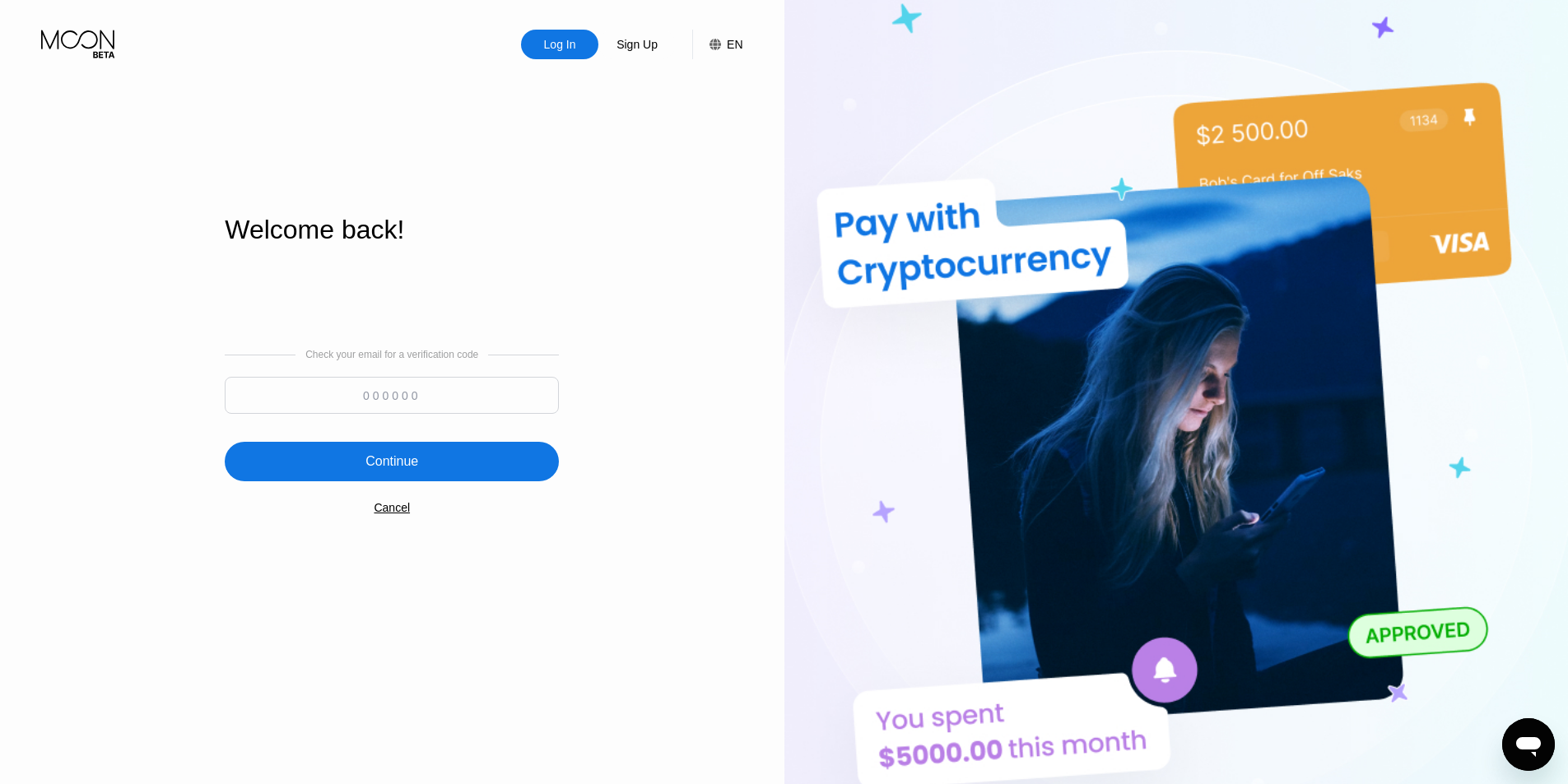
click at [331, 409] on input at bounding box center [392, 395] width 334 height 37
paste input "608362"
type input "608362"
click at [373, 460] on div "Continue" at bounding box center [392, 461] width 53 height 16
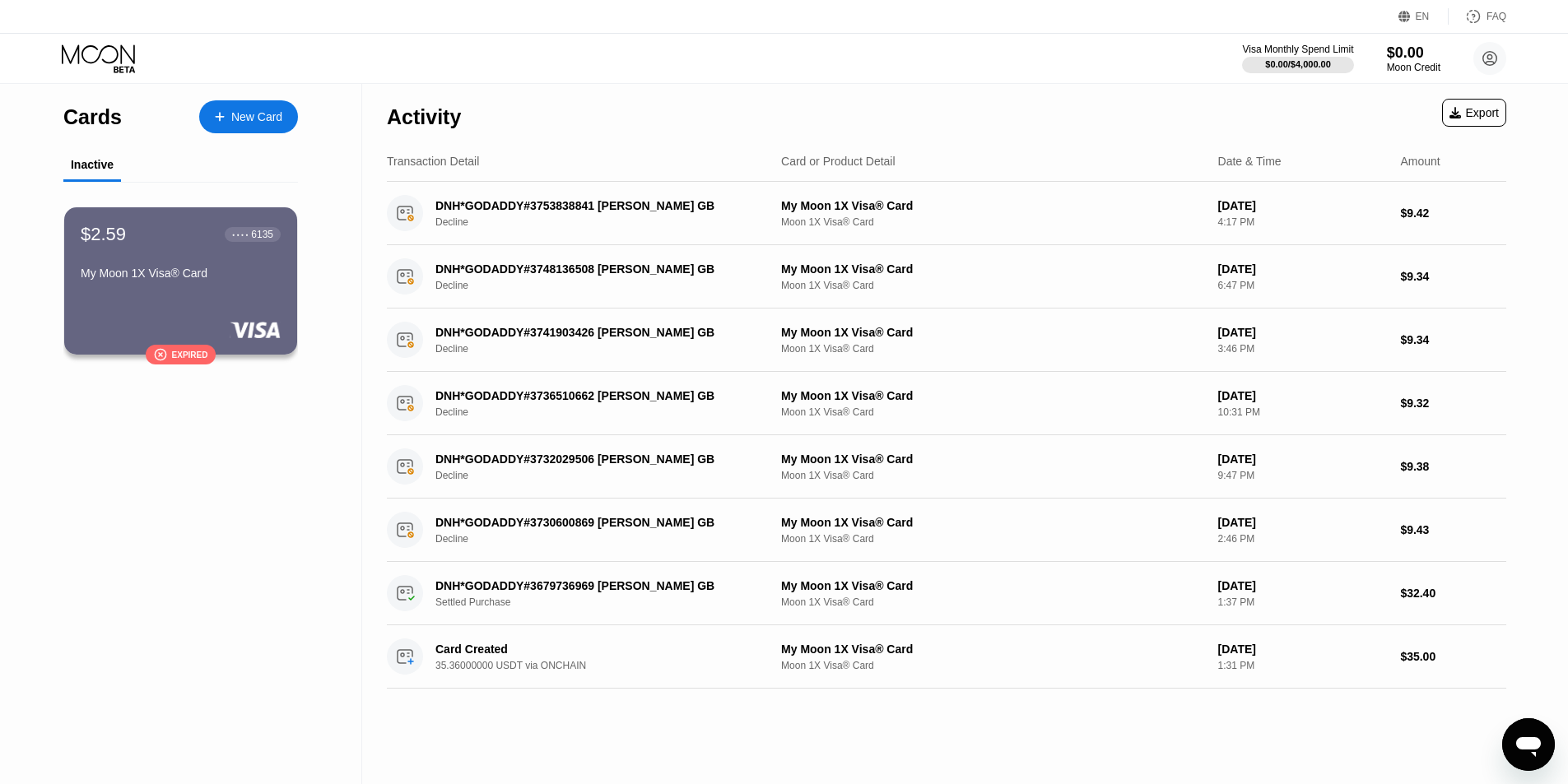
click at [168, 280] on div "My Moon 1X Visa® Card" at bounding box center [180, 273] width 200 height 13
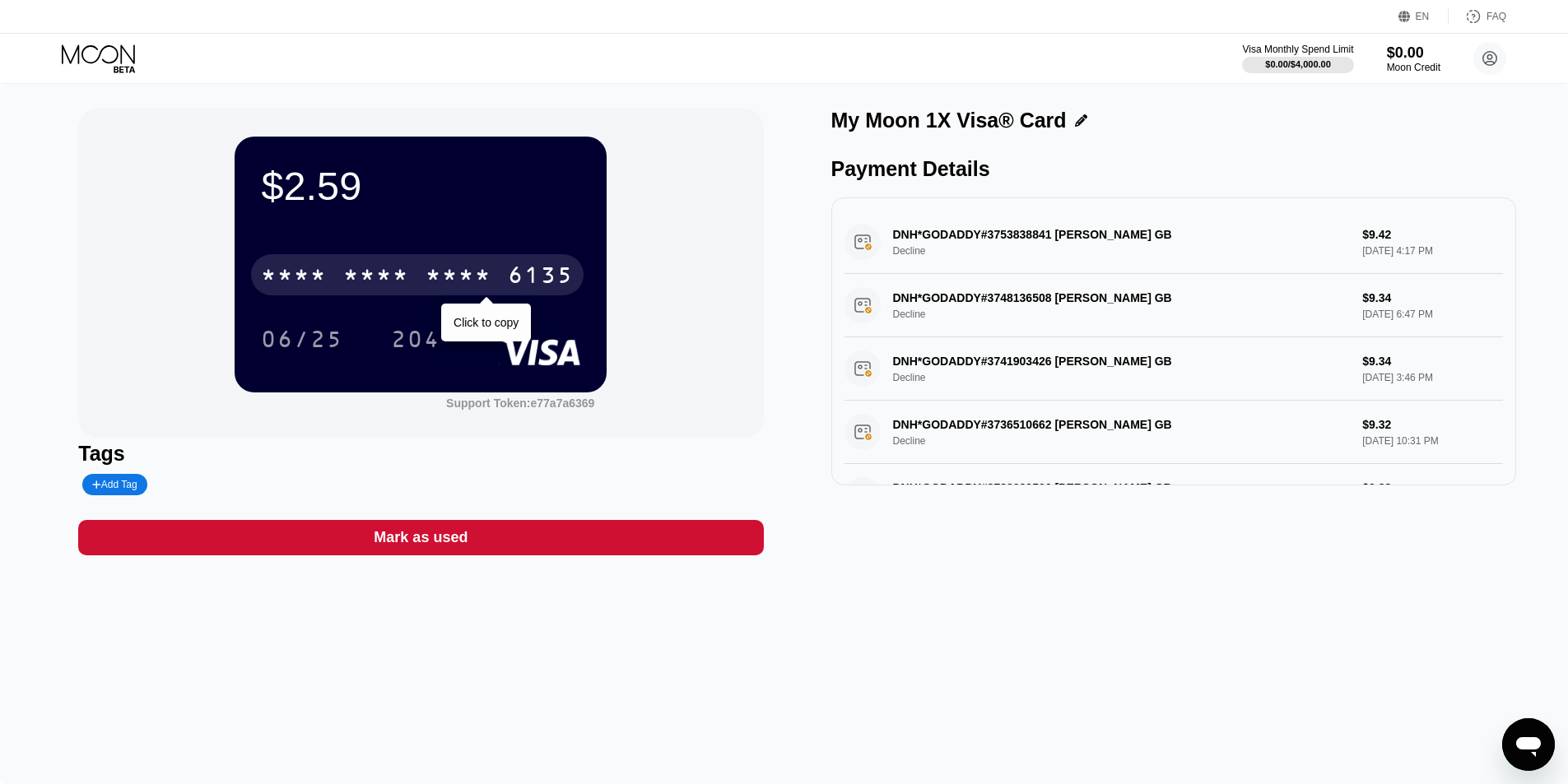
click at [318, 283] on div "* * * *" at bounding box center [294, 277] width 66 height 26
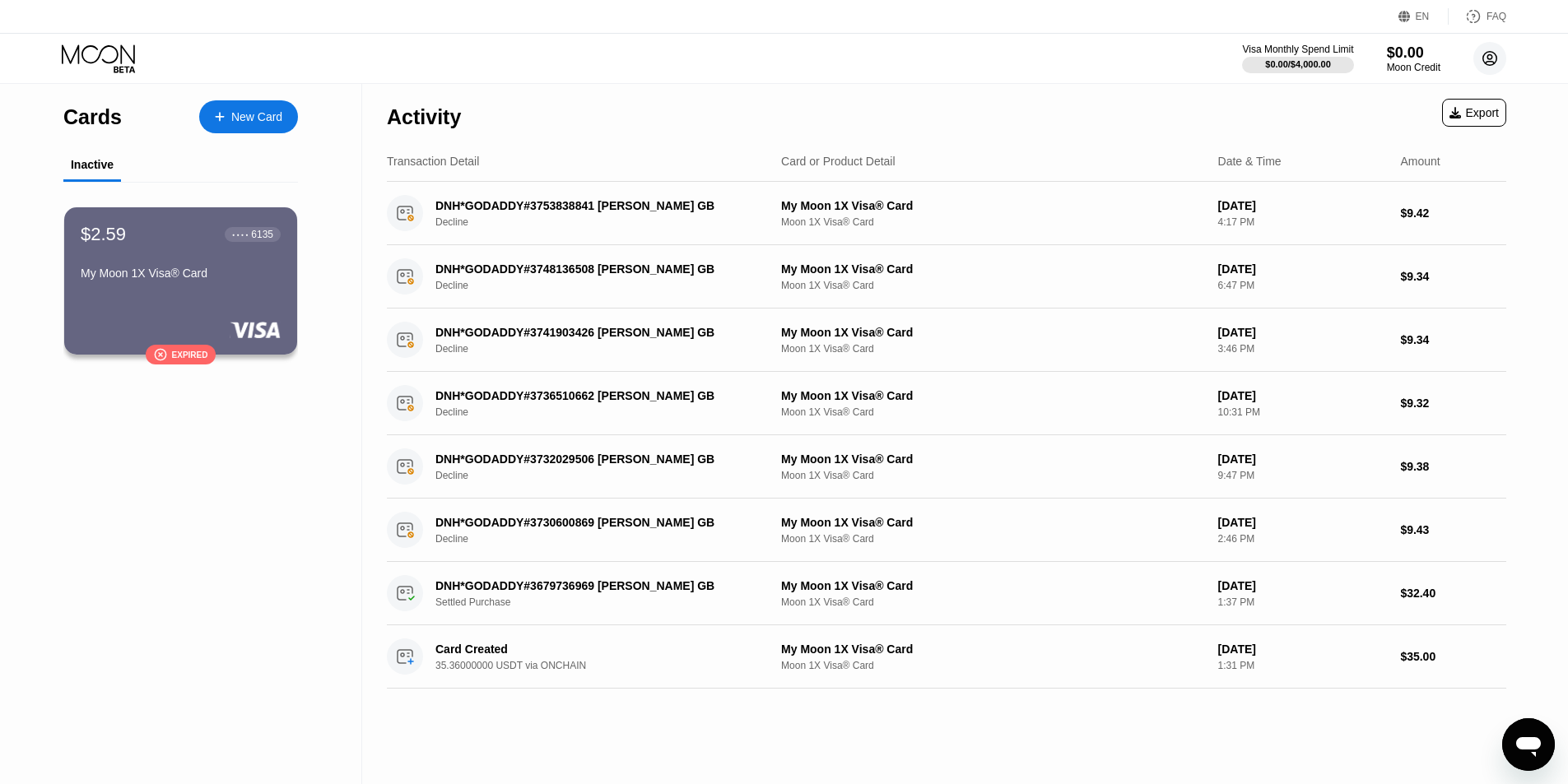
click at [1490, 55] on icon at bounding box center [1490, 59] width 9 height 9
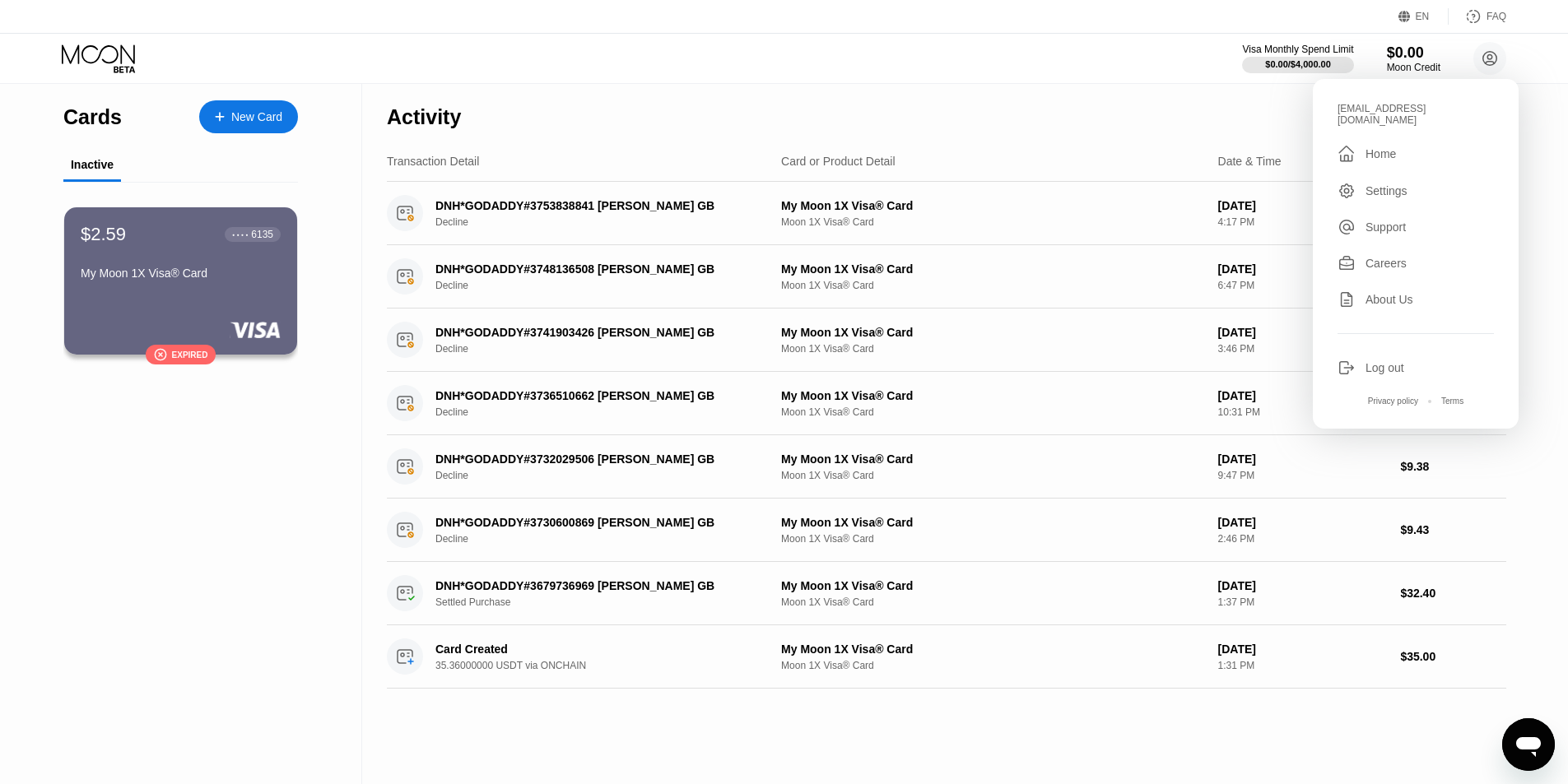
drag, startPoint x: 1388, startPoint y: 353, endPoint x: 1084, endPoint y: 350, distance: 304.0
click at [1387, 361] on div "Log out" at bounding box center [1385, 368] width 39 height 13
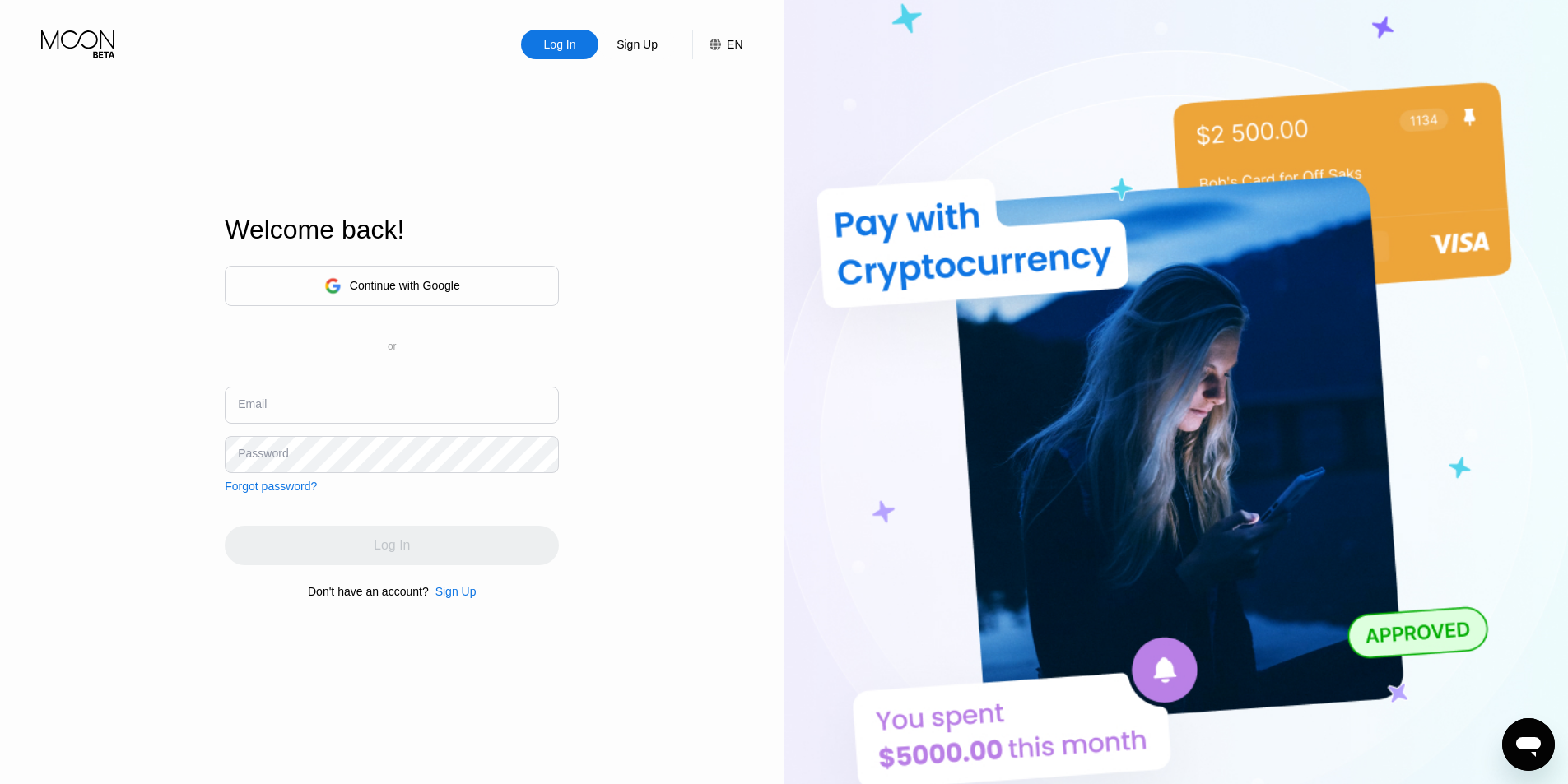
type input "[EMAIL_ADDRESS][DOMAIN_NAME]"
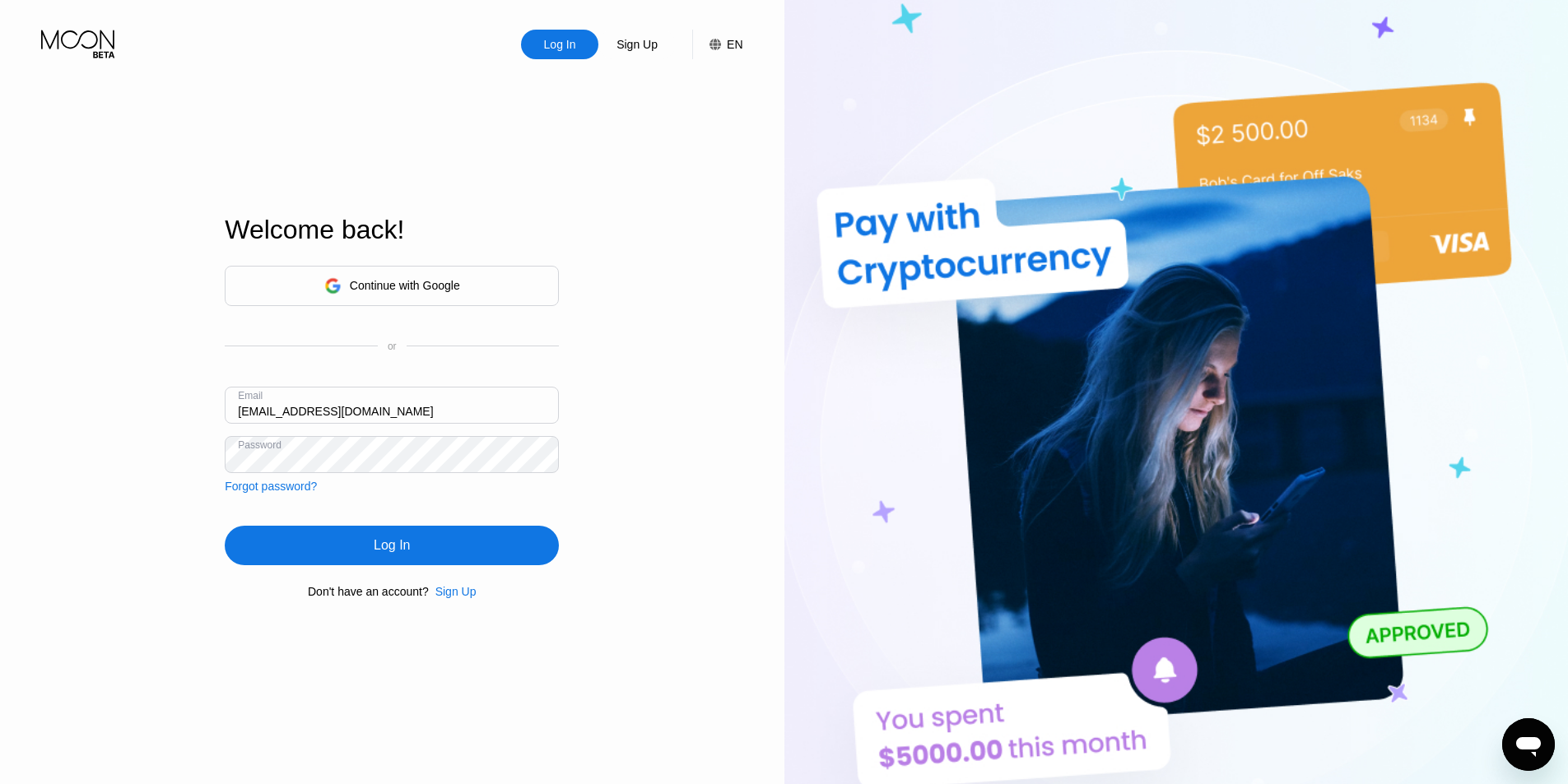
click at [514, 555] on div "Log In" at bounding box center [392, 546] width 334 height 40
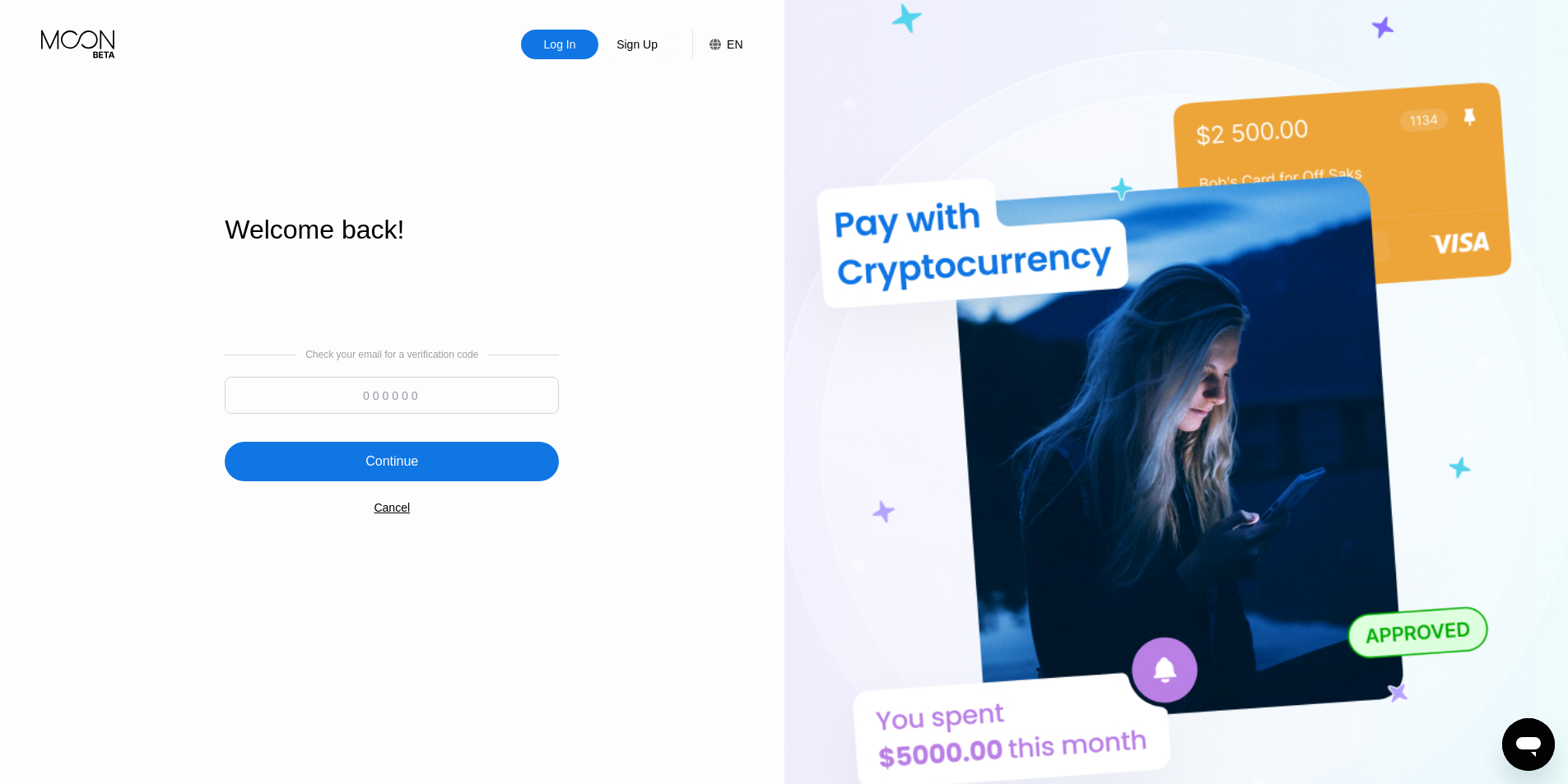
drag, startPoint x: 421, startPoint y: 369, endPoint x: 420, endPoint y: 390, distance: 21.0
click at [420, 370] on div "Check your email for a verification code" at bounding box center [392, 385] width 334 height 73
paste input "982920"
click at [410, 405] on input "982920" at bounding box center [392, 395] width 334 height 37
type input "982920"
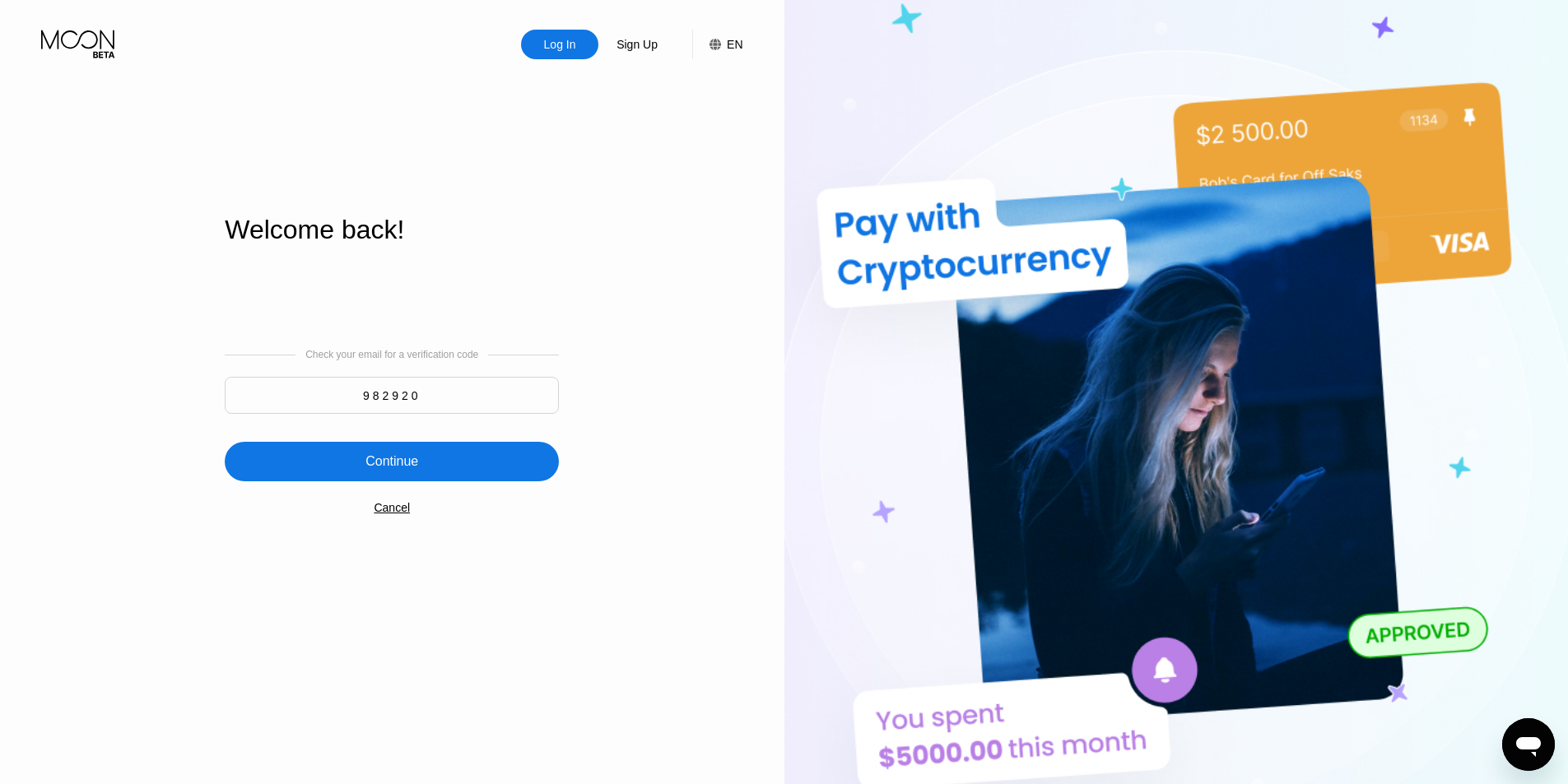
click at [410, 450] on div "Continue" at bounding box center [392, 462] width 334 height 40
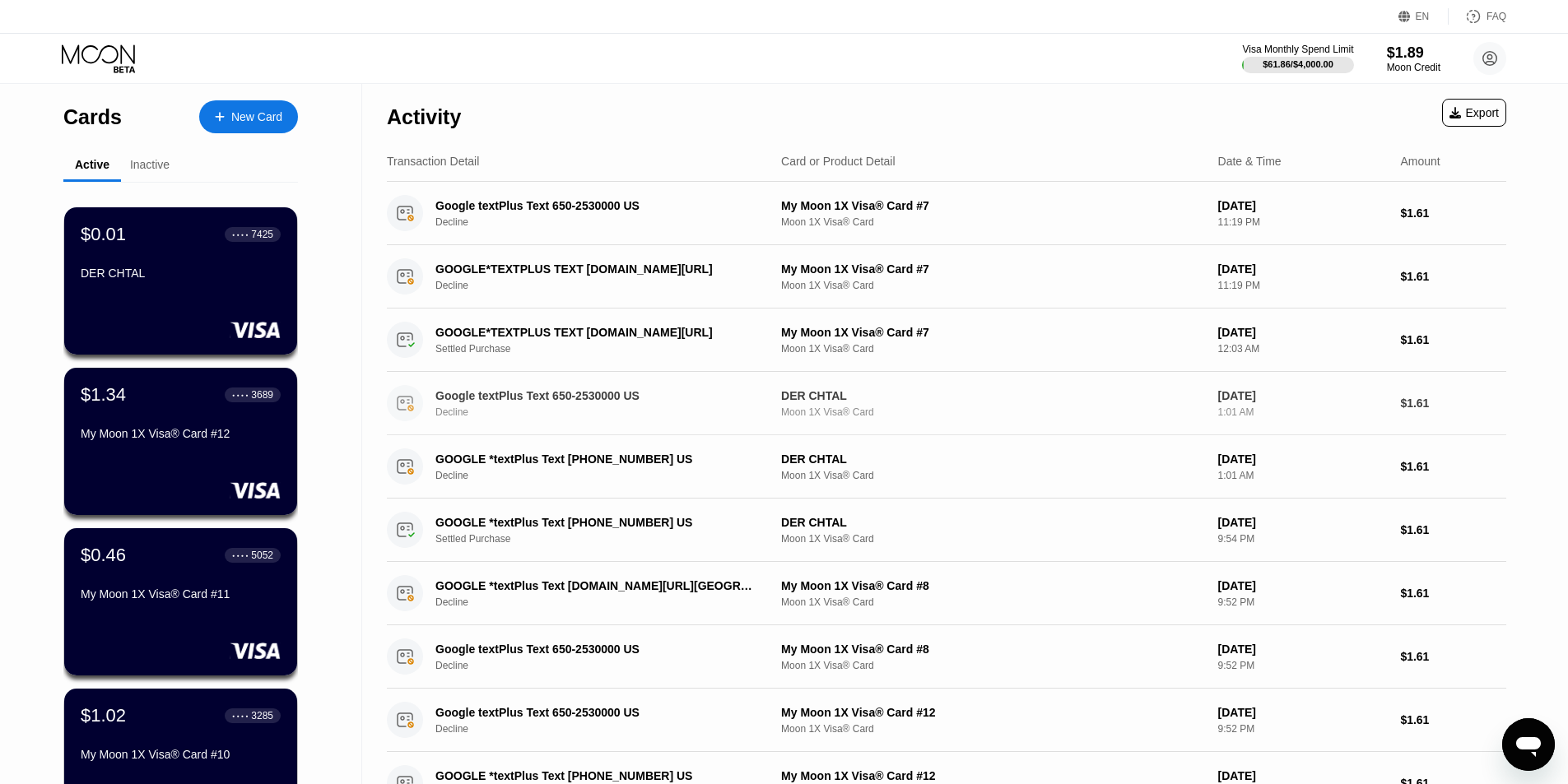
scroll to position [61, 0]
